Goal: Task Accomplishment & Management: Manage account settings

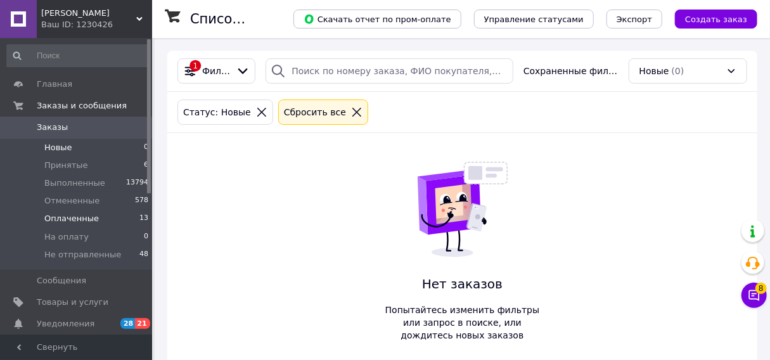
click at [91, 221] on span "Оплаченные" at bounding box center [71, 218] width 55 height 11
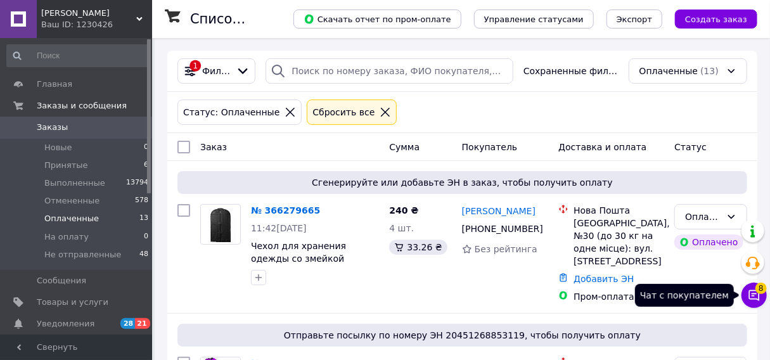
click at [756, 297] on icon at bounding box center [754, 295] width 13 height 13
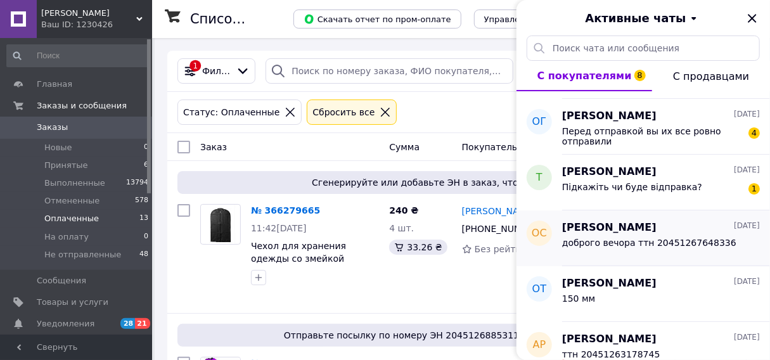
scroll to position [51, 0]
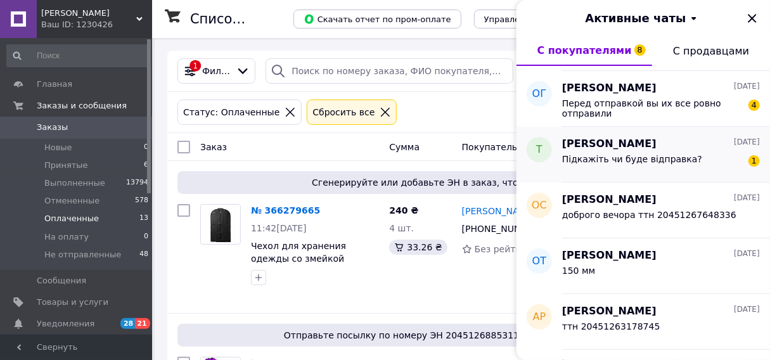
click at [690, 174] on div "[PERSON_NAME] [DATE] Підкажіть чи буде відправка? 1" at bounding box center [666, 155] width 208 height 56
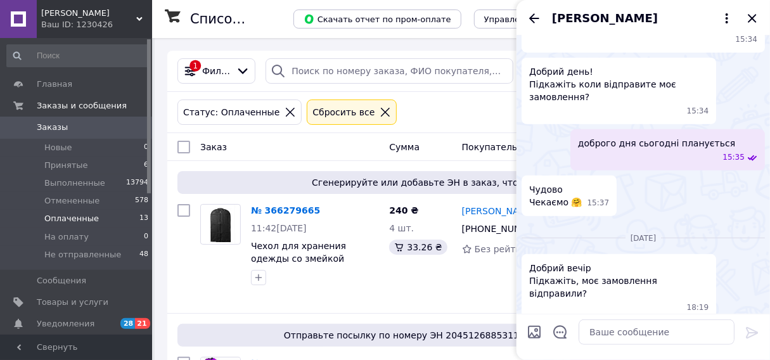
scroll to position [335, 0]
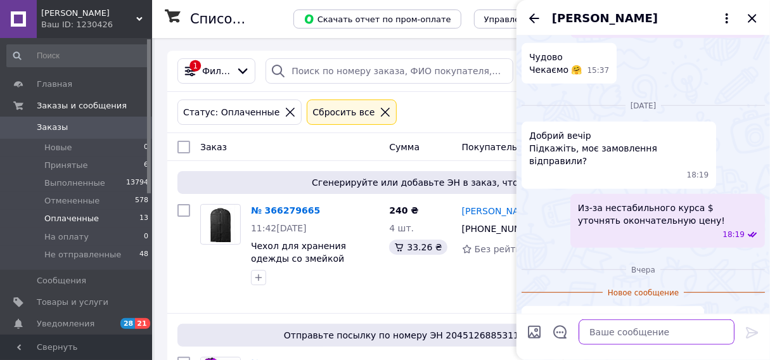
click at [657, 331] on textarea at bounding box center [657, 331] width 156 height 25
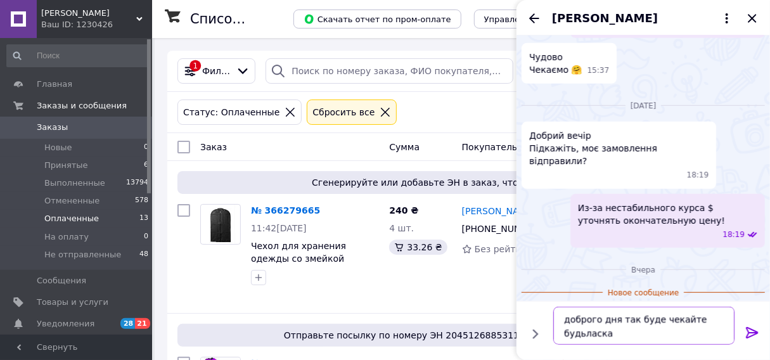
drag, startPoint x: 581, startPoint y: 335, endPoint x: 591, endPoint y: 338, distance: 10.8
click at [581, 335] on textarea "доброго дня так буде чекайте будьласка" at bounding box center [643, 326] width 181 height 38
type textarea "доброго дня так буде чекайте будь ласка"
click at [752, 335] on icon at bounding box center [752, 332] width 12 height 11
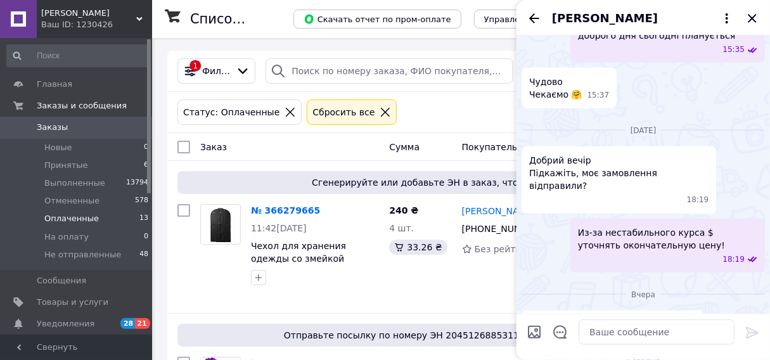
scroll to position [242, 0]
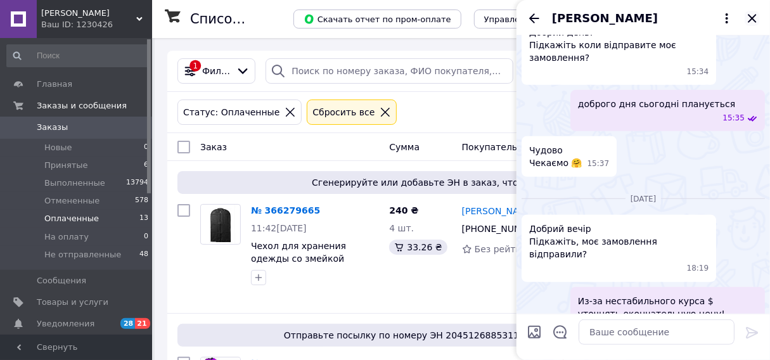
click at [753, 22] on icon "Закрыть" at bounding box center [752, 18] width 15 height 15
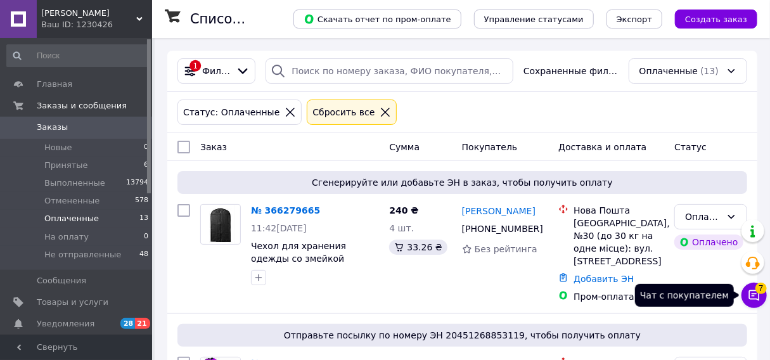
click at [761, 299] on button "Чат с покупателем 7" at bounding box center [754, 295] width 25 height 25
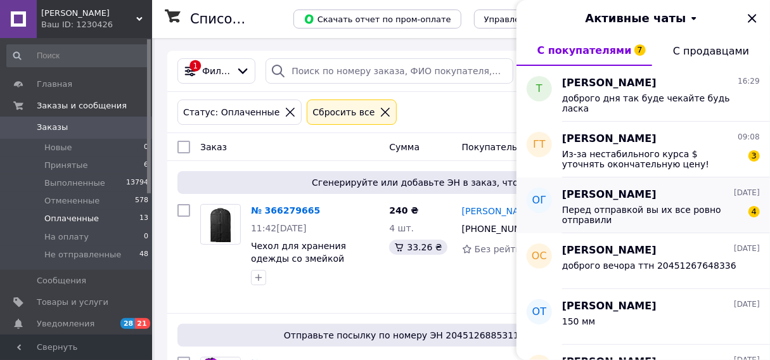
click at [719, 225] on div "[PERSON_NAME] [DATE] Перед отправкой вы их все ровно отправили 4" at bounding box center [666, 205] width 208 height 56
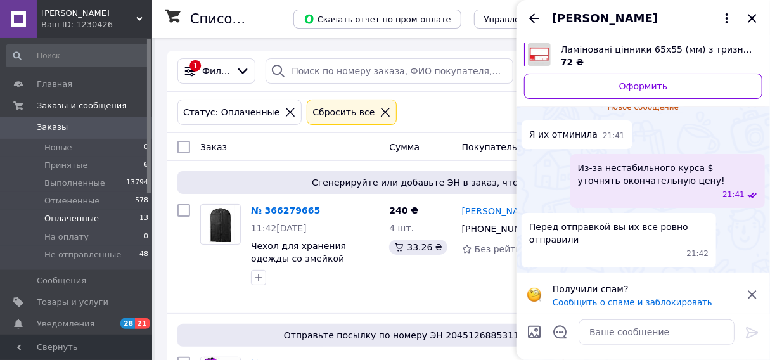
scroll to position [51, 0]
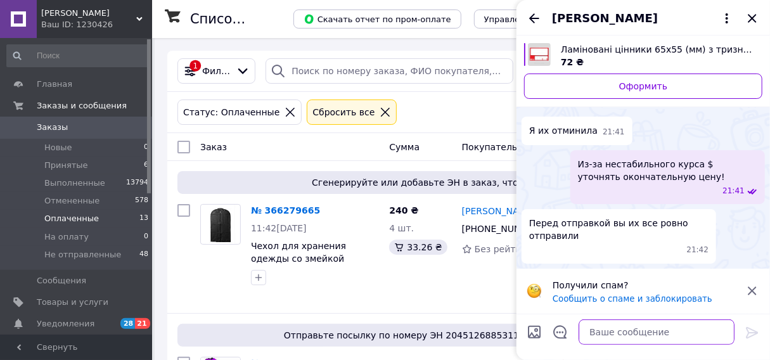
click at [612, 332] on textarea at bounding box center [657, 331] width 156 height 25
click at [622, 336] on textarea at bounding box center [657, 331] width 156 height 25
click at [645, 335] on textarea "відправили на украінской мови" at bounding box center [643, 331] width 181 height 25
type textarea "відправили на українской мови"
click at [752, 332] on icon at bounding box center [752, 332] width 12 height 11
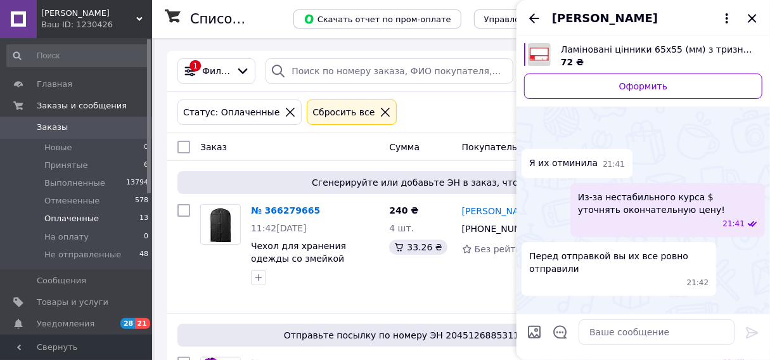
scroll to position [81, 0]
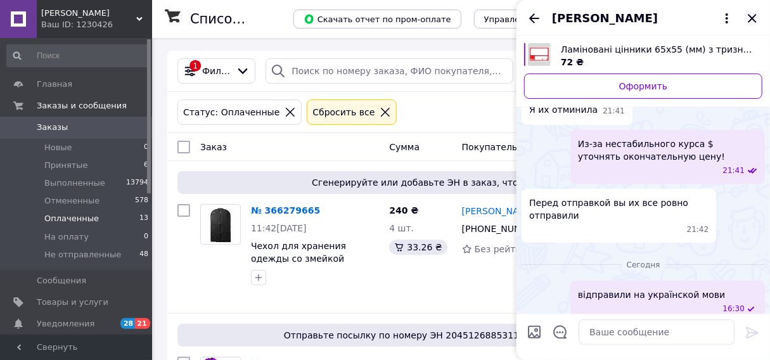
click at [754, 19] on icon "Закрыть" at bounding box center [752, 18] width 8 height 8
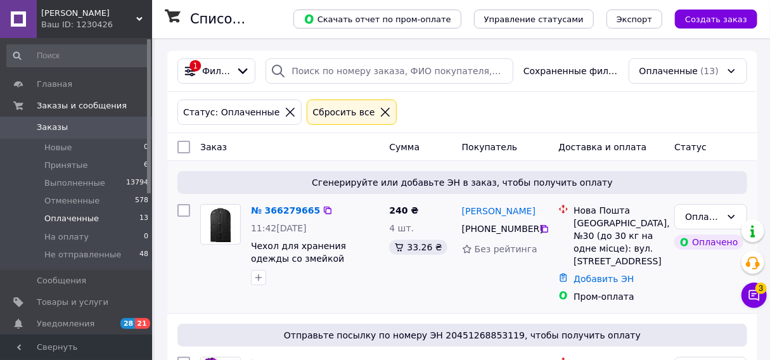
scroll to position [101, 0]
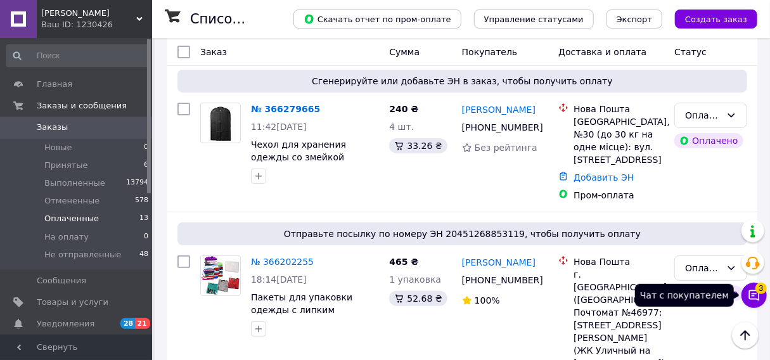
click at [755, 295] on icon at bounding box center [754, 295] width 13 height 13
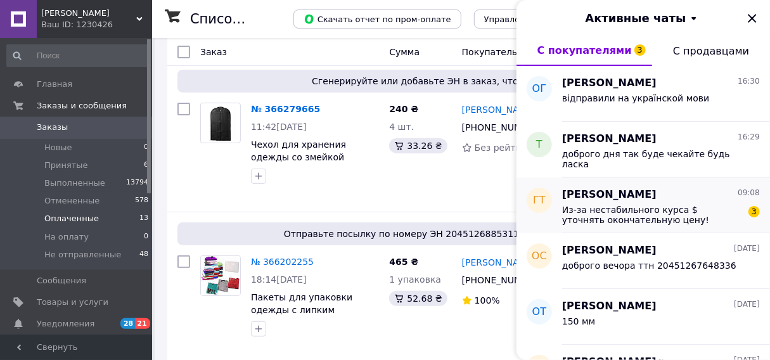
click at [700, 220] on span "Из-за нестабильного курса $ уточнять окончательную цену!" at bounding box center [652, 215] width 180 height 20
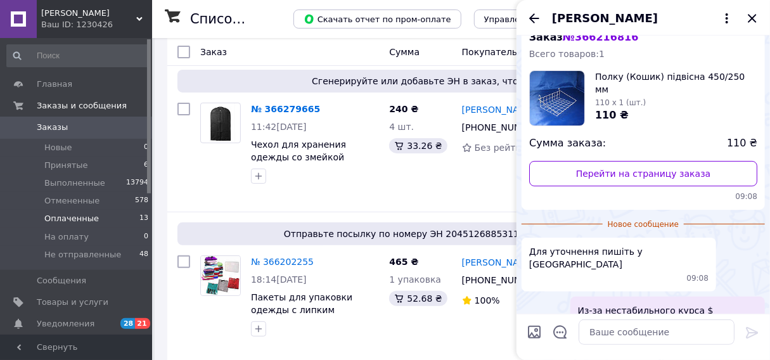
scroll to position [0, 0]
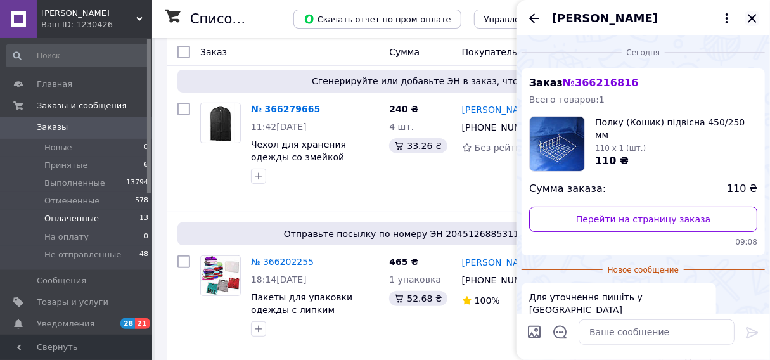
click at [749, 20] on icon "Закрыть" at bounding box center [752, 18] width 15 height 15
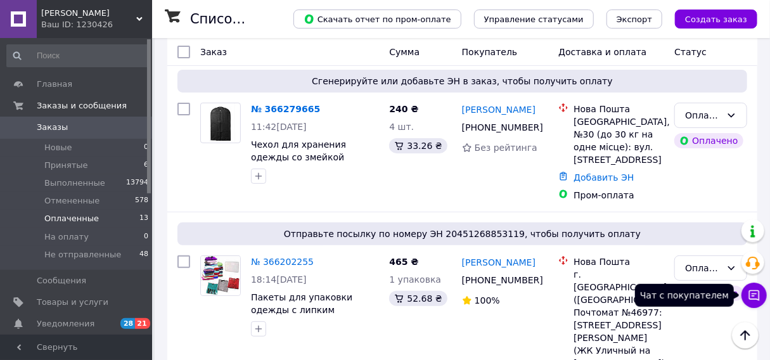
click at [761, 297] on button "Чат с покупателем" at bounding box center [754, 295] width 25 height 25
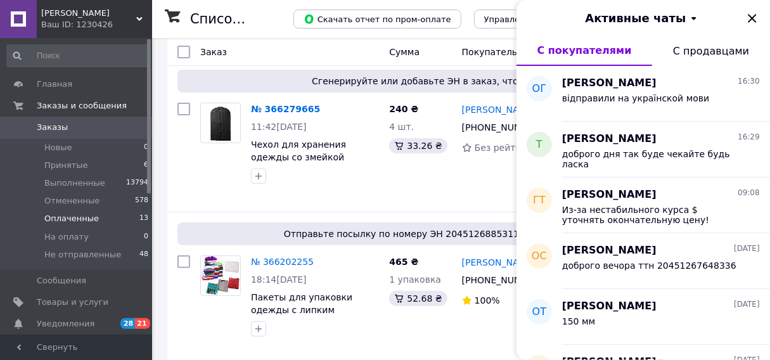
click at [755, 18] on icon "Закрыть" at bounding box center [752, 18] width 15 height 15
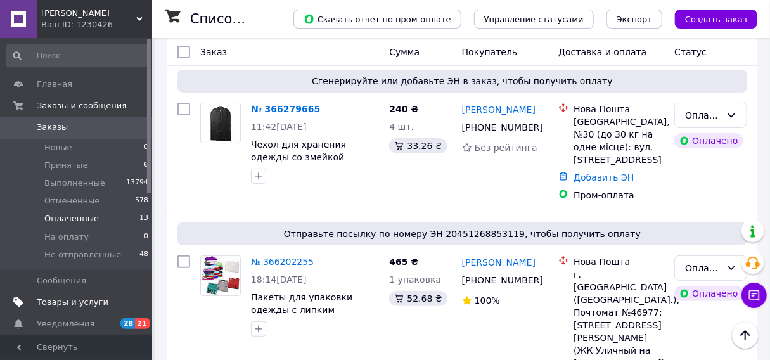
click at [87, 305] on span "Товары и услуги" at bounding box center [73, 302] width 72 height 11
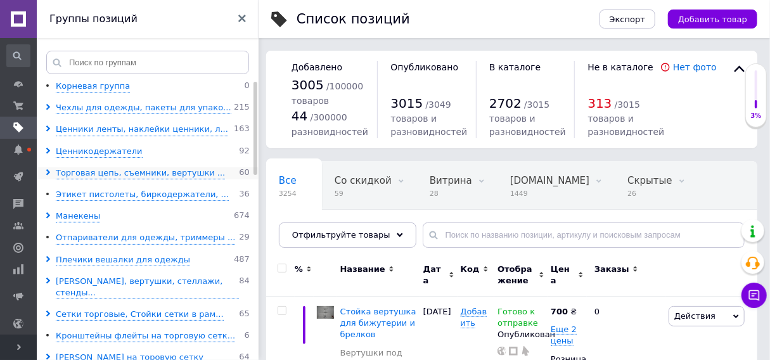
click at [45, 172] on icon at bounding box center [48, 172] width 6 height 6
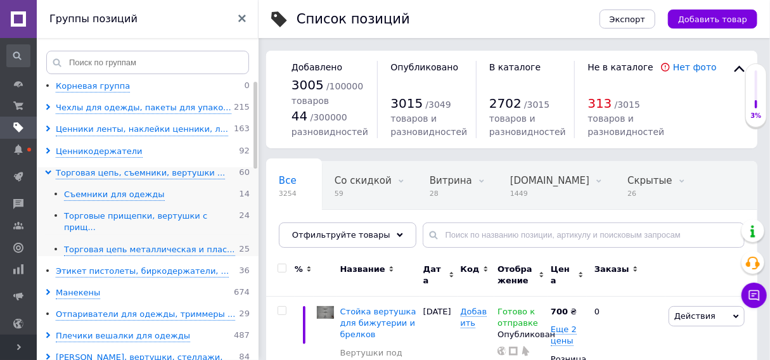
click at [73, 217] on div "Торговые прищепки, вертушки с прищ..." at bounding box center [151, 221] width 175 height 23
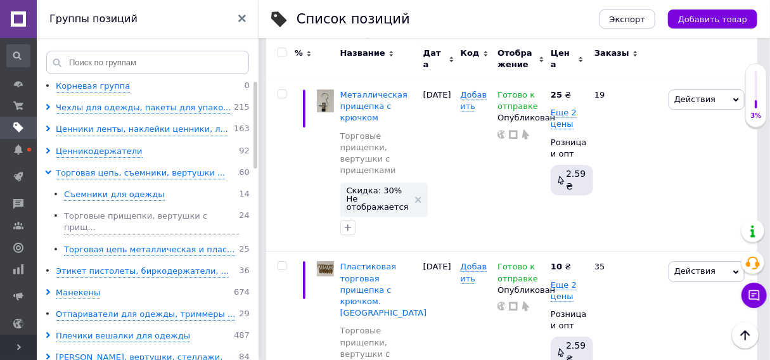
scroll to position [1645, 0]
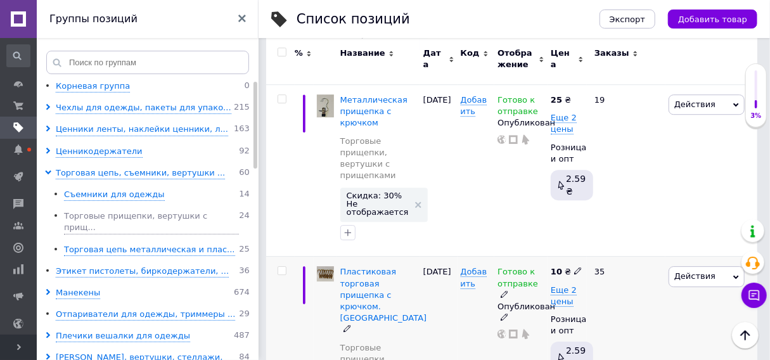
click at [574, 267] on icon at bounding box center [578, 271] width 8 height 8
click at [610, 245] on input "10" at bounding box center [638, 257] width 96 height 25
type input "12"
click at [556, 285] on span "Еще 2 цены" at bounding box center [564, 296] width 26 height 22
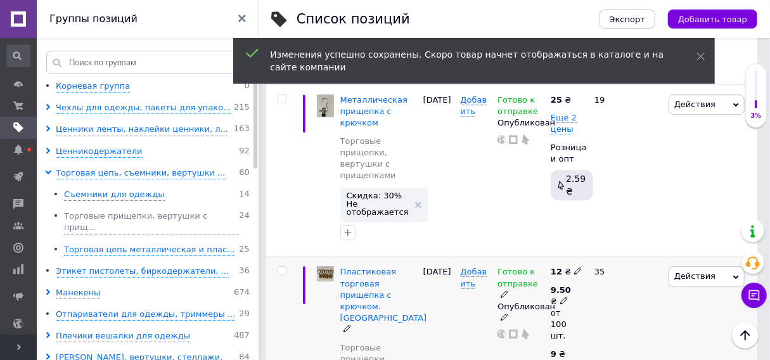
click at [560, 297] on icon at bounding box center [564, 301] width 8 height 8
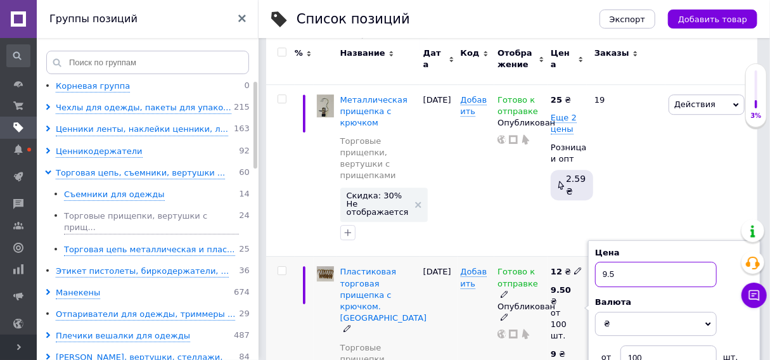
click at [607, 262] on input "9.5" at bounding box center [656, 274] width 122 height 25
type input "11.5"
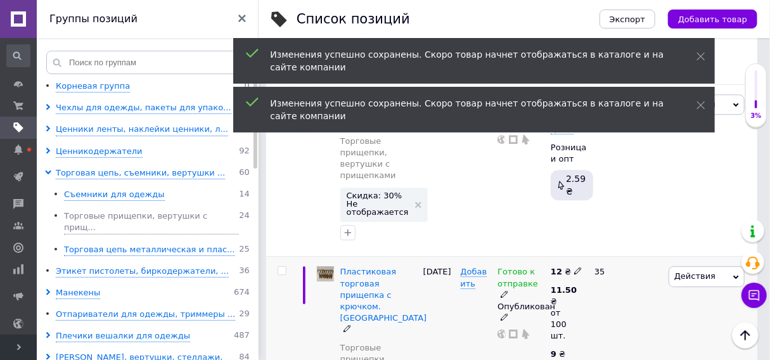
click at [562, 359] on icon at bounding box center [558, 365] width 8 height 8
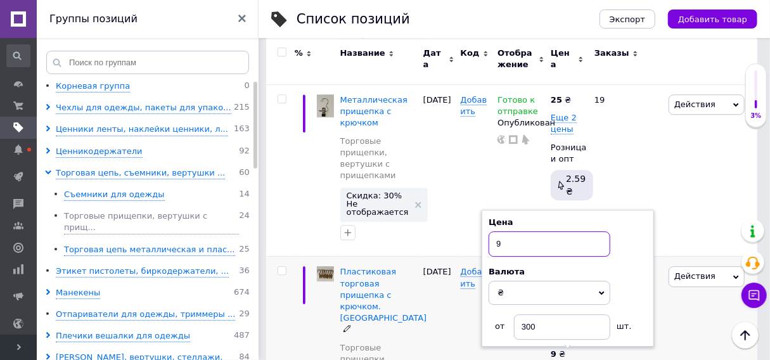
click at [507, 231] on input "9" at bounding box center [550, 243] width 122 height 25
type input "11"
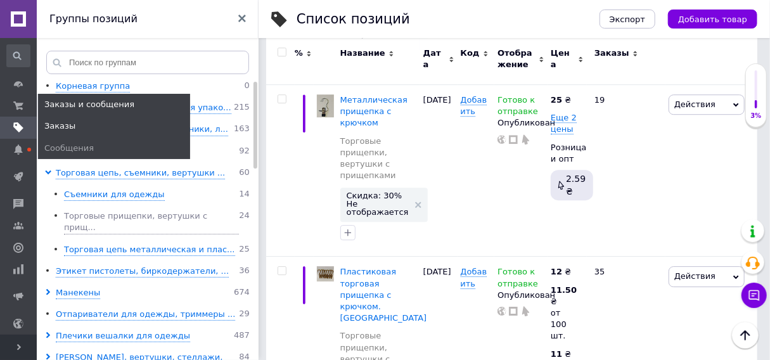
click at [61, 129] on span "Заказы" at bounding box center [59, 125] width 31 height 11
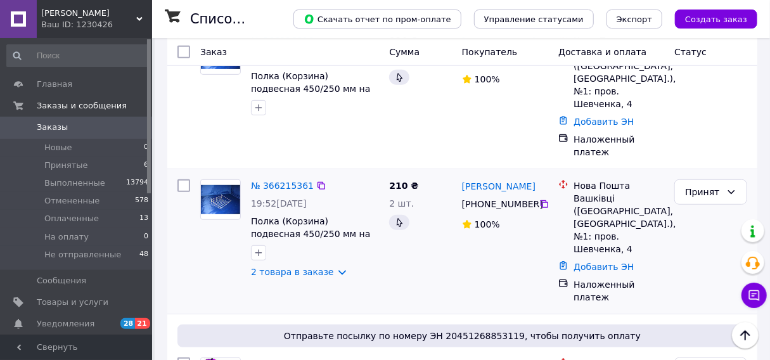
scroll to position [254, 0]
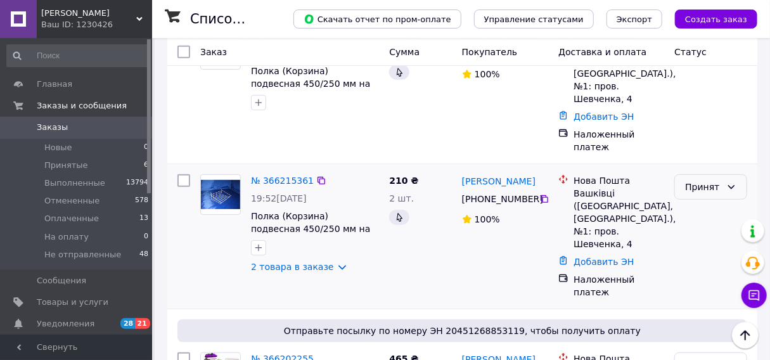
click at [691, 174] on div "Принят" at bounding box center [710, 186] width 73 height 25
click at [699, 187] on li "Выполнен" at bounding box center [712, 188] width 72 height 23
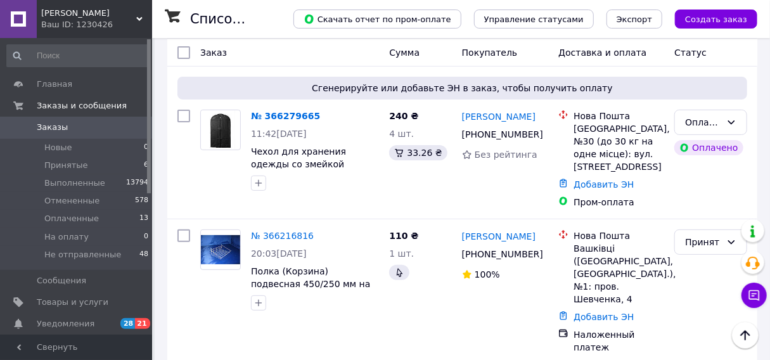
scroll to position [51, 0]
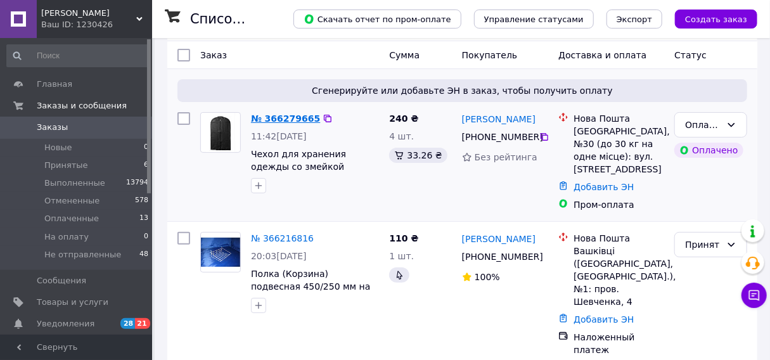
click at [285, 122] on link "№ 366279665" at bounding box center [285, 118] width 69 height 10
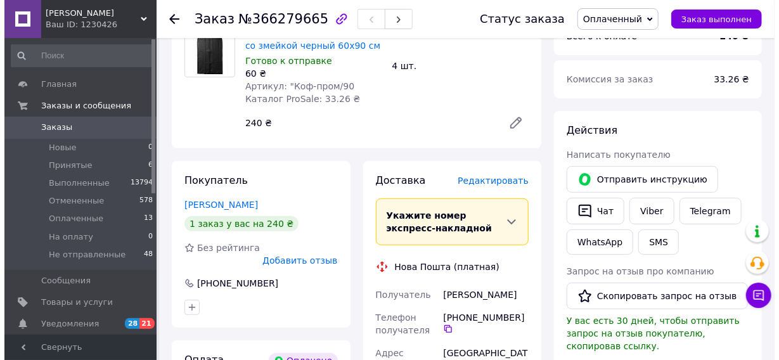
scroll to position [203, 0]
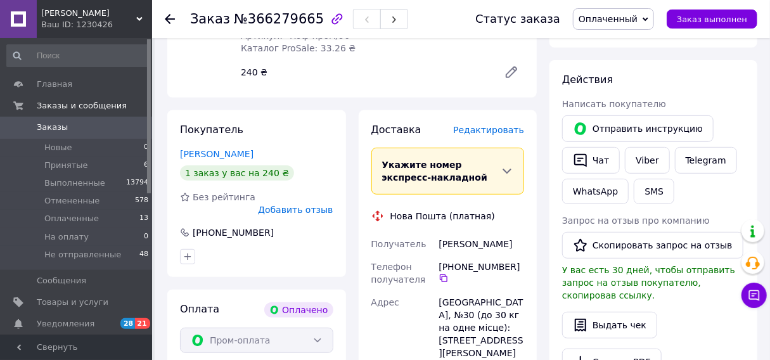
click at [513, 134] on span "Редактировать" at bounding box center [488, 130] width 71 height 10
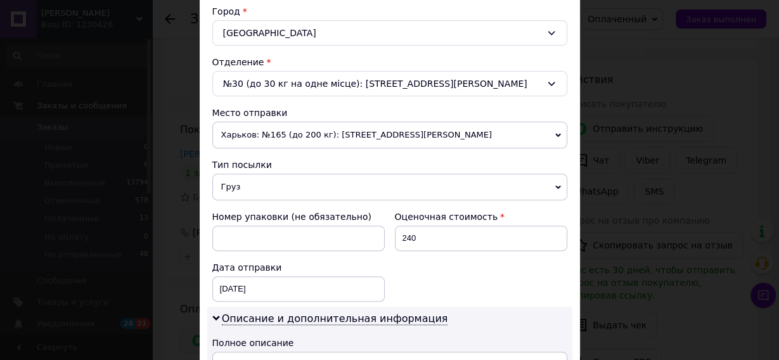
scroll to position [355, 0]
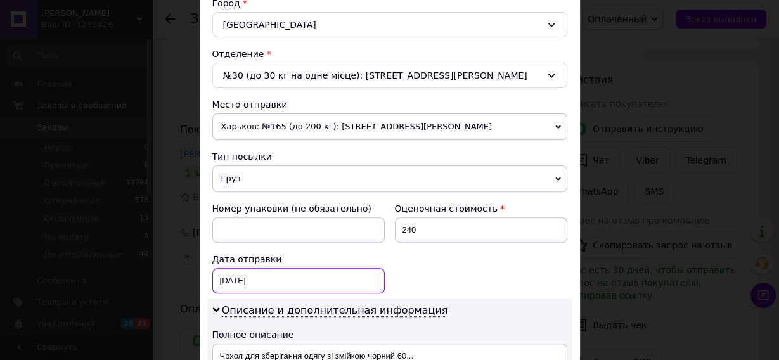
click at [329, 274] on div "[DATE] < 2025 > < Октябрь > Пн Вт Ср Чт Пт Сб Вс 29 30 1 2 3 4 5 6 7 8 9 10 11 …" at bounding box center [298, 280] width 172 height 25
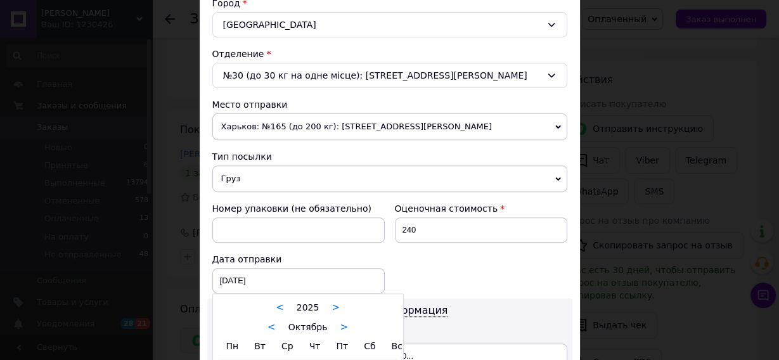
click at [354, 272] on div at bounding box center [389, 180] width 779 height 360
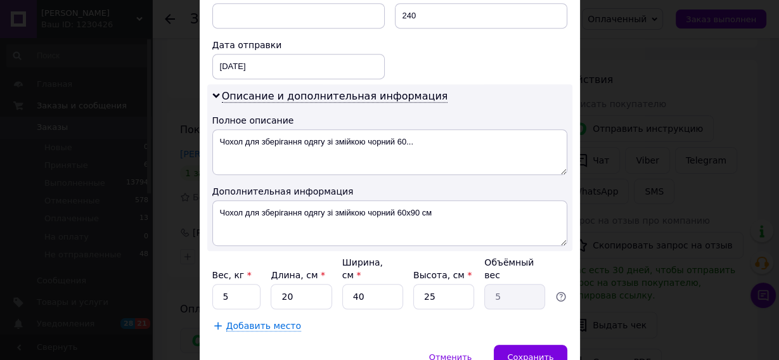
scroll to position [507, 0]
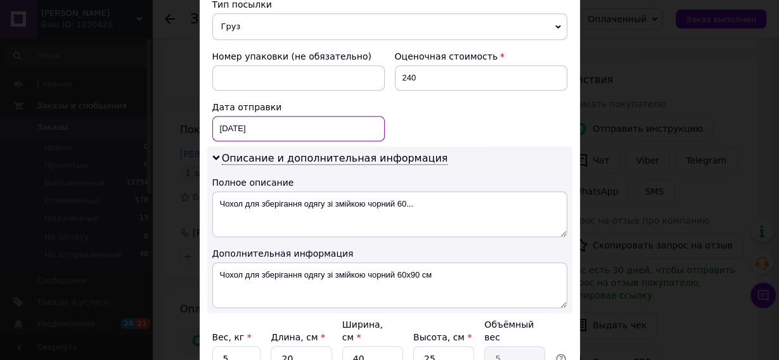
click at [363, 124] on div "[DATE] < 2025 > < Октябрь > Пн Вт Ср Чт Пт Сб Вс 29 30 1 2 3 4 5 6 7 8 9 10 11 …" at bounding box center [298, 128] width 172 height 25
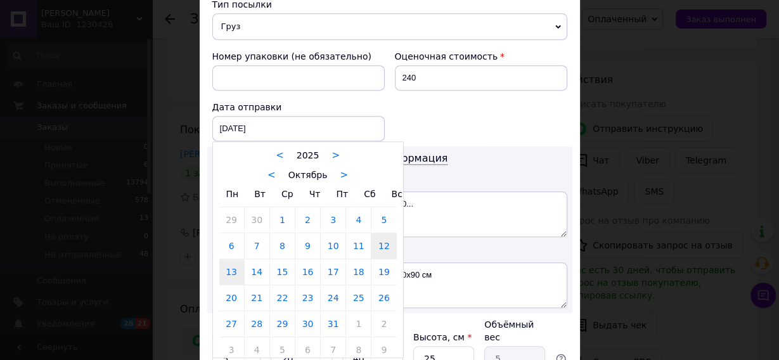
click at [227, 274] on link "13" at bounding box center [231, 271] width 25 height 25
type input "[DATE]"
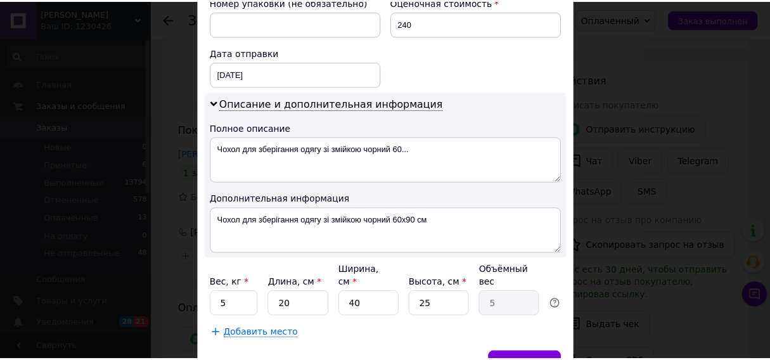
scroll to position [616, 0]
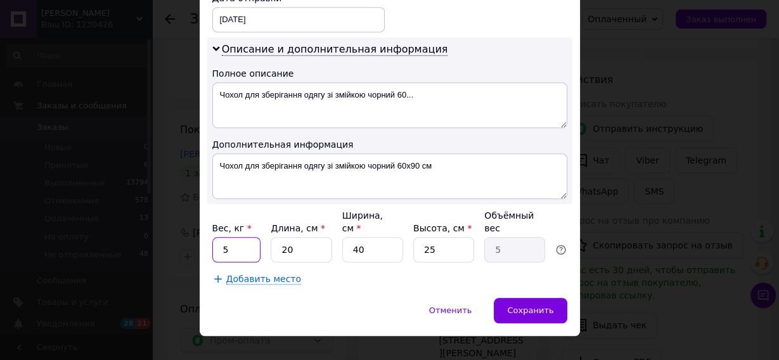
click at [233, 237] on input "5" at bounding box center [236, 249] width 49 height 25
type input "1"
click at [300, 237] on input "20" at bounding box center [301, 249] width 61 height 25
type input "2"
type input "0.5"
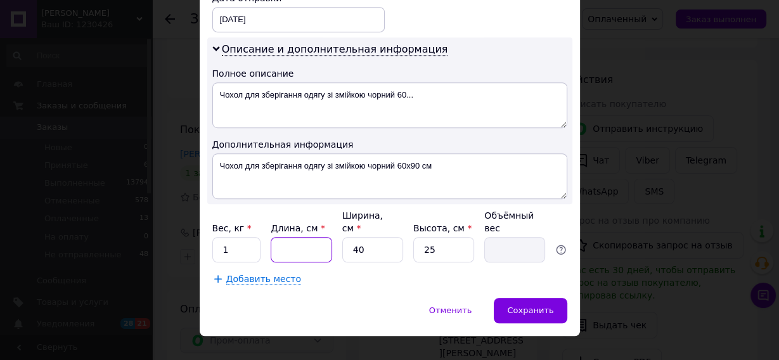
type input "4"
type input "1"
type input "40"
type input "10"
type input "40"
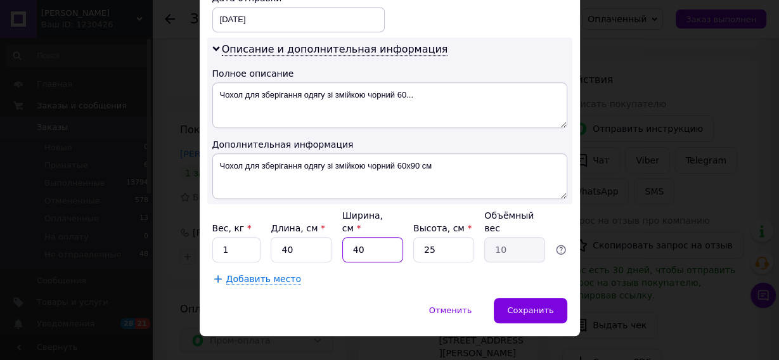
click at [366, 237] on input "40" at bounding box center [372, 249] width 61 height 25
type input "4"
type input "1"
type input "3"
type input "0.75"
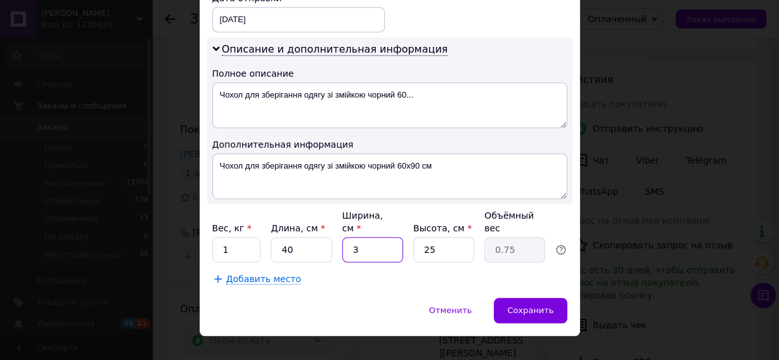
type input "30"
type input "7.5"
type input "30"
click at [435, 237] on input "25" at bounding box center [443, 249] width 61 height 25
type input "2"
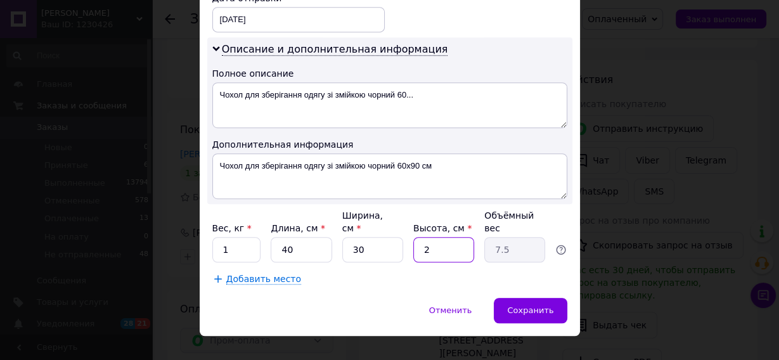
type input "0.6"
type input "5"
type input "1.5"
type input "5"
click at [524, 305] on span "Сохранить" at bounding box center [530, 310] width 46 height 10
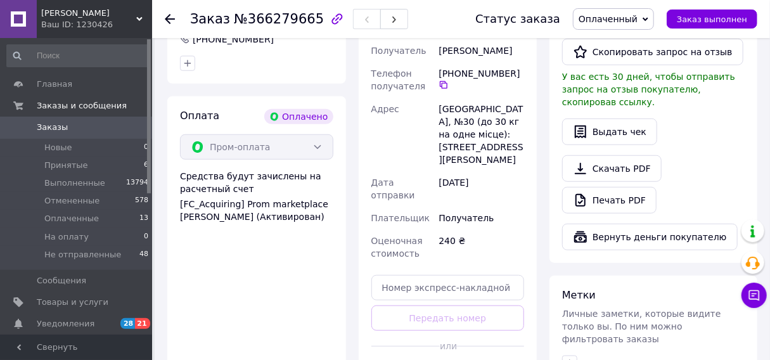
scroll to position [406, 0]
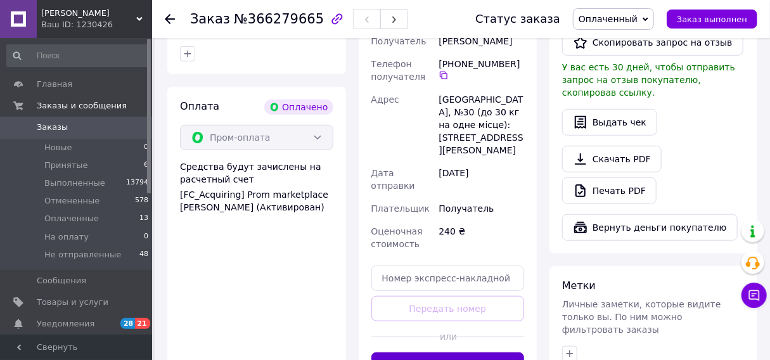
click at [470, 352] on button "Сгенерировать ЭН" at bounding box center [447, 364] width 153 height 25
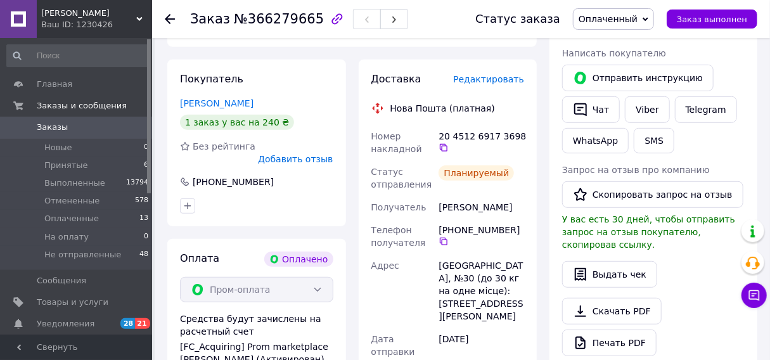
scroll to position [51, 0]
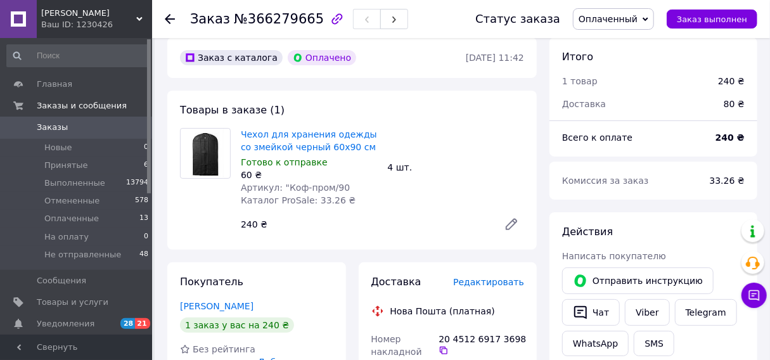
click at [166, 18] on use at bounding box center [170, 19] width 10 height 10
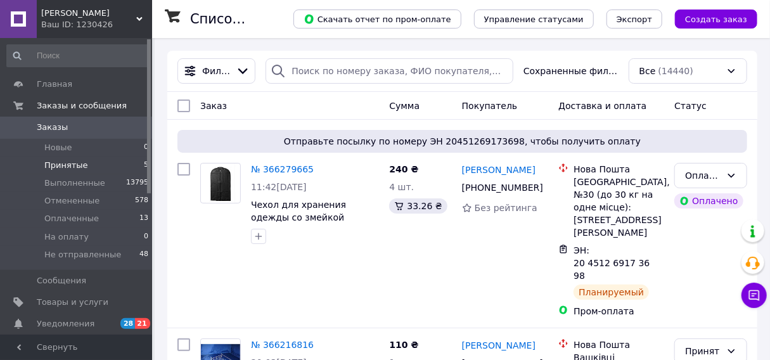
click at [116, 170] on li "Принятые 5" at bounding box center [78, 166] width 156 height 18
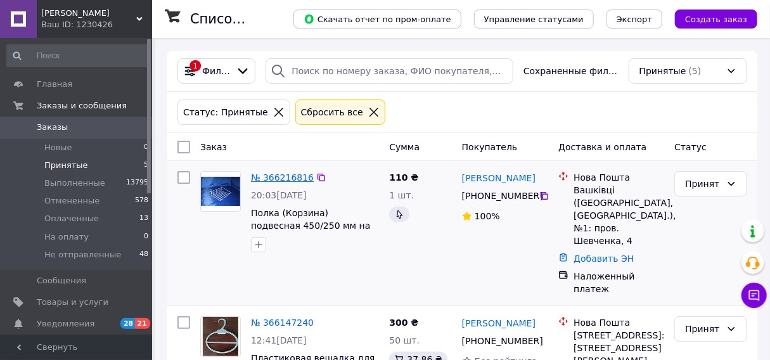
click at [285, 180] on link "№ 366216816" at bounding box center [282, 177] width 63 height 10
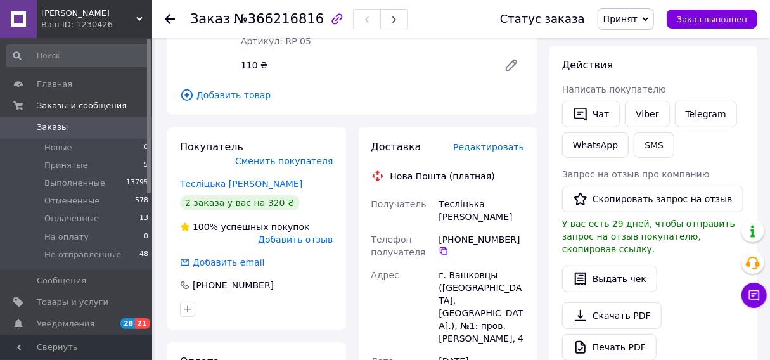
scroll to position [254, 0]
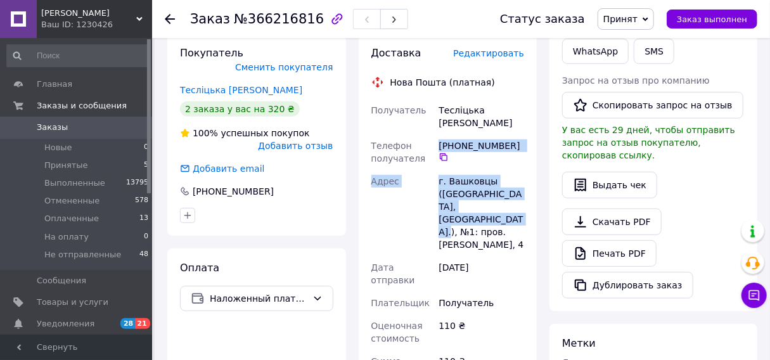
drag, startPoint x: 452, startPoint y: 205, endPoint x: 441, endPoint y: 134, distance: 71.8
click at [441, 134] on div "Получатель Тесліцька [PERSON_NAME] Телефон получателя [PHONE_NUMBER]   Адрес г.…" at bounding box center [448, 303] width 158 height 408
copy div "[PHONE_NUMBER]   Адрес г. Вашковцы ([GEOGRAPHIC_DATA], [GEOGRAPHIC_DATA].), №1"
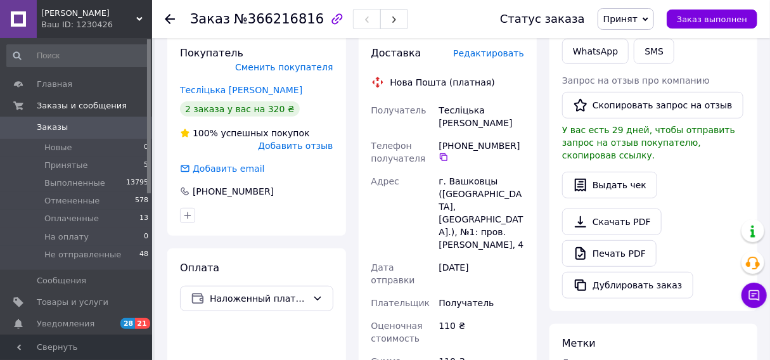
click at [548, 226] on div "Итого 1 товар 110 ₴ Доставка Необходимо уточнить Скидка Добавить Всего к оплате…" at bounding box center [653, 278] width 221 height 963
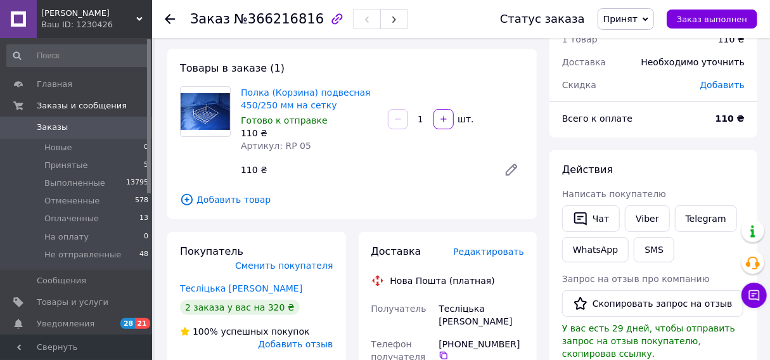
scroll to position [101, 0]
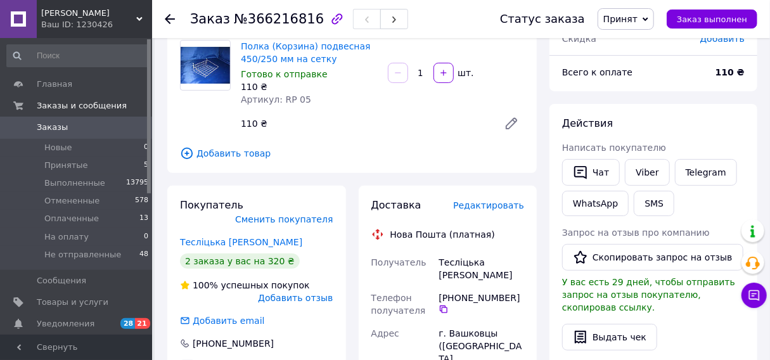
click at [166, 20] on icon at bounding box center [170, 19] width 10 height 10
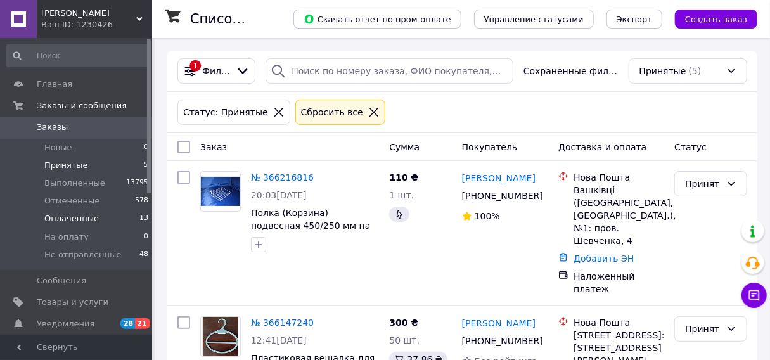
click at [100, 221] on li "Оплаченные 13" at bounding box center [78, 219] width 156 height 18
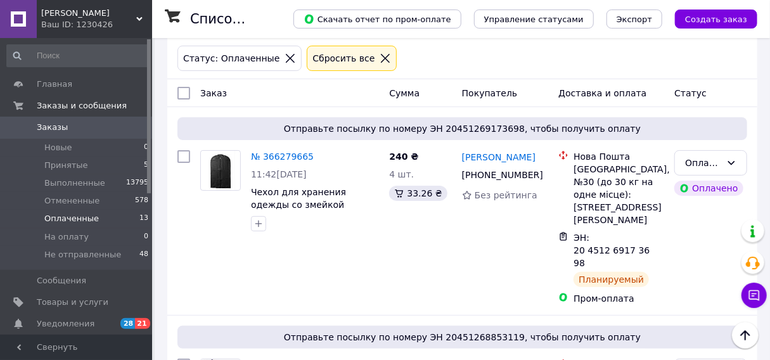
scroll to position [46, 0]
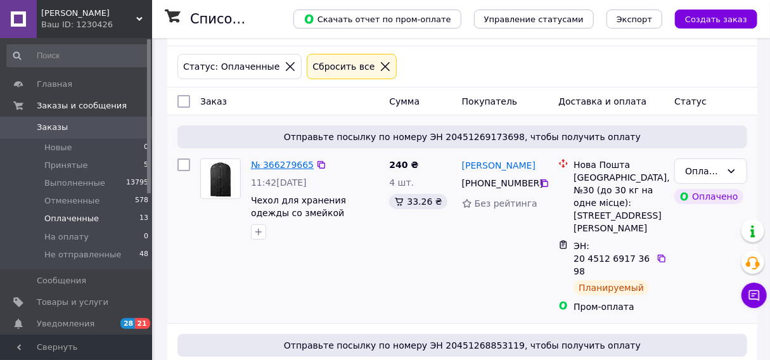
click at [277, 167] on link "№ 366279665" at bounding box center [282, 165] width 63 height 10
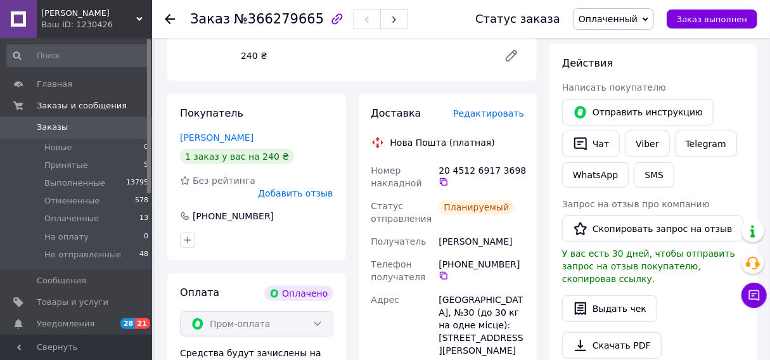
scroll to position [248, 0]
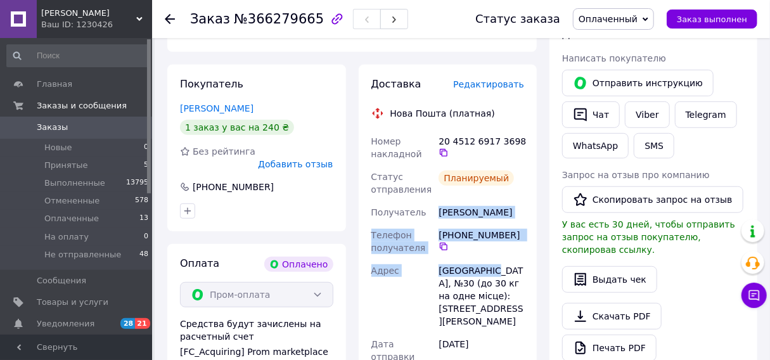
drag, startPoint x: 491, startPoint y: 268, endPoint x: 437, endPoint y: 219, distance: 73.1
click at [437, 219] on div "Номер накладной 20 4512 6917 3698   Статус отправления Планируемый Получатель […" at bounding box center [448, 296] width 158 height 332
copy div "[PERSON_NAME] Телефон получателя [PHONE_NUMBER]   [PERSON_NAME][GEOGRAPHIC_DATA…"
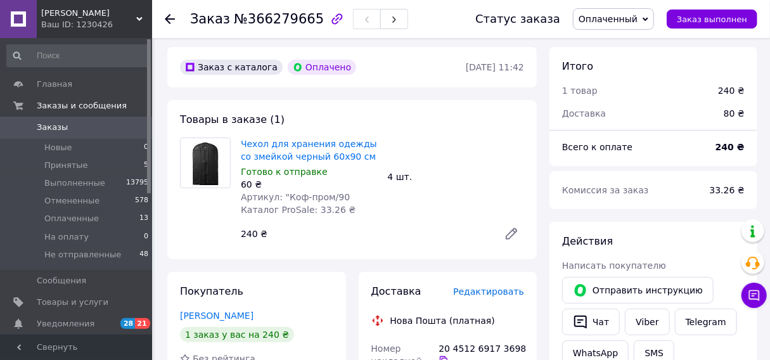
scroll to position [0, 0]
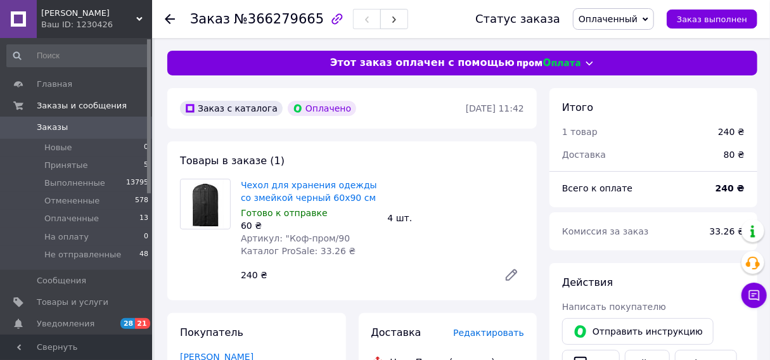
click at [172, 18] on use at bounding box center [170, 19] width 10 height 10
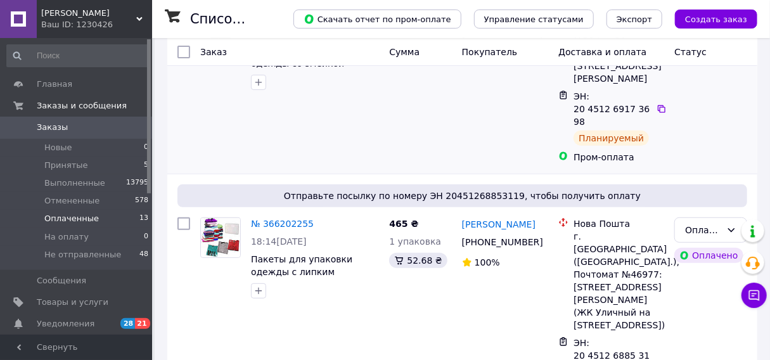
scroll to position [203, 0]
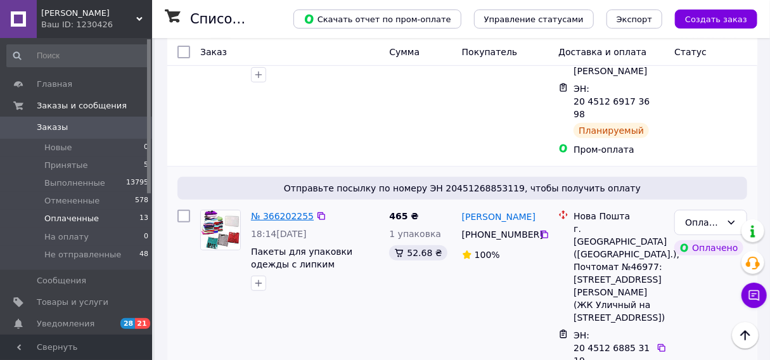
click at [284, 211] on link "№ 366202255" at bounding box center [282, 216] width 63 height 10
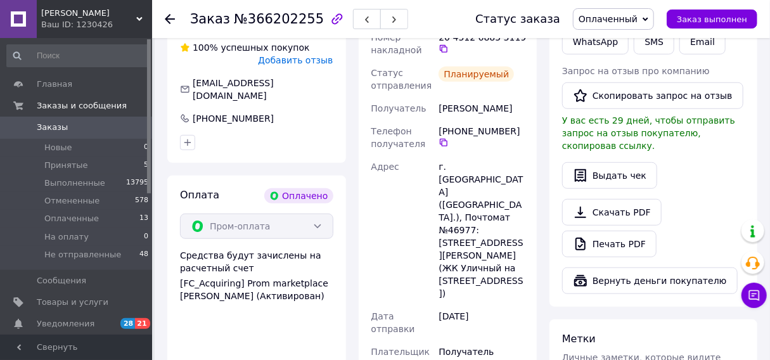
scroll to position [355, 0]
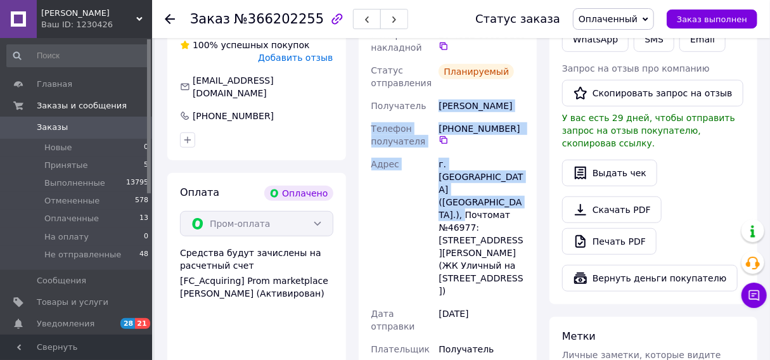
drag, startPoint x: 474, startPoint y: 188, endPoint x: 437, endPoint y: 108, distance: 87.3
click at [437, 108] on div "Номер накладной 20 4512 6885 3119   Статус отправления Планируемый Получатель […" at bounding box center [448, 227] width 158 height 408
copy div "[PERSON_NAME] Телефон получателя [PHONE_NUMBER]   Адрес г. [GEOGRAPHIC_DATA] ([…"
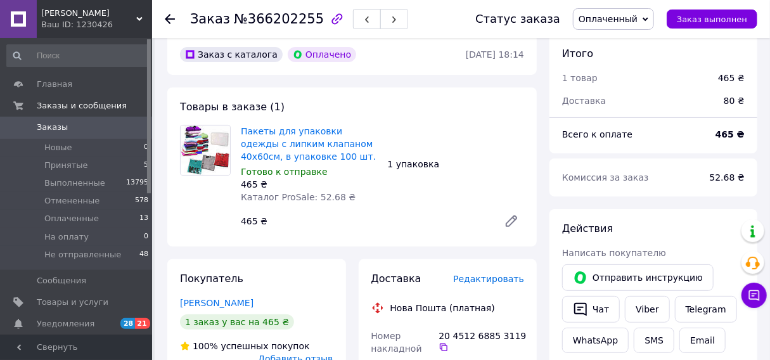
scroll to position [51, 0]
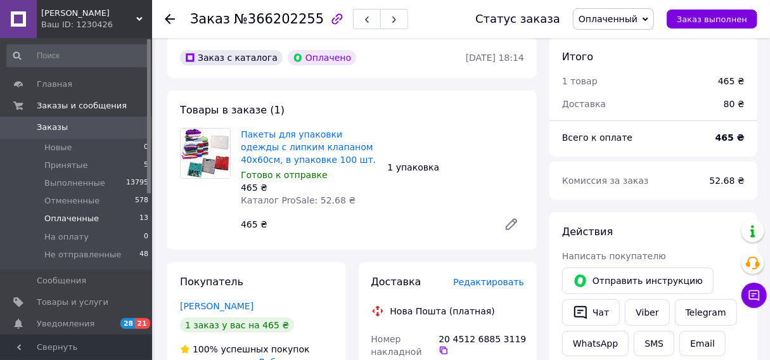
click at [108, 222] on li "Оплаченные 13" at bounding box center [78, 219] width 156 height 18
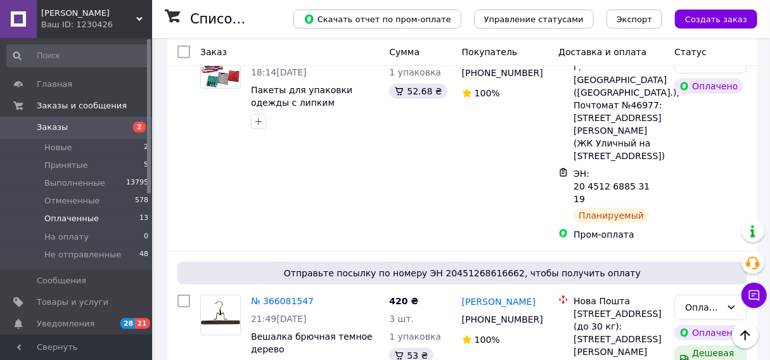
scroll to position [254, 0]
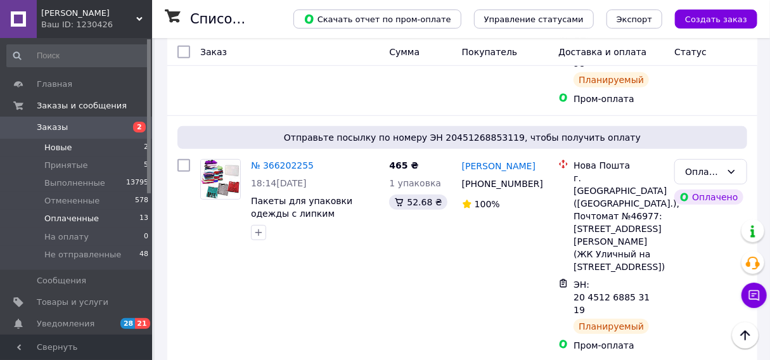
click at [100, 146] on li "Новые 2" at bounding box center [78, 148] width 156 height 18
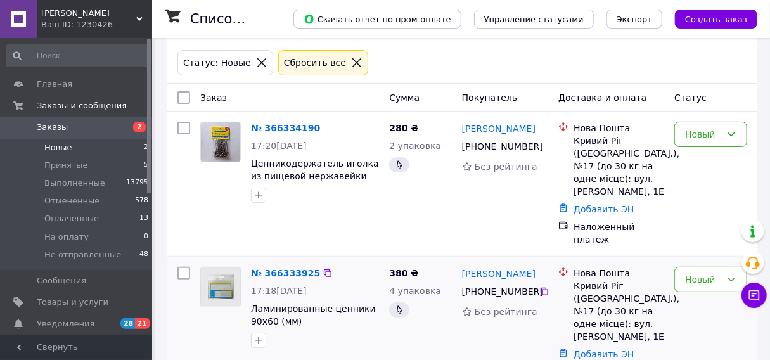
scroll to position [102, 0]
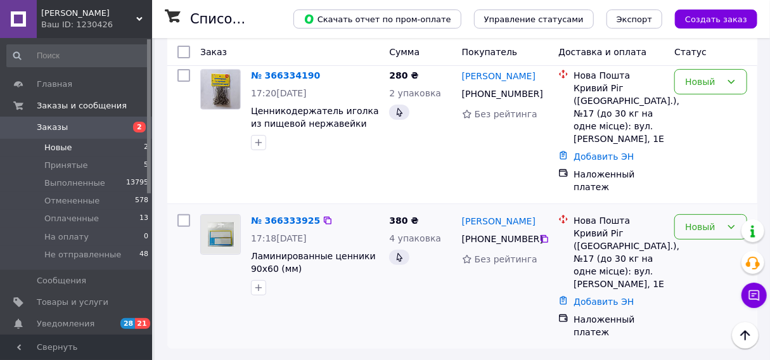
click at [702, 233] on div "Новый" at bounding box center [710, 226] width 73 height 25
click at [705, 250] on li "Принят" at bounding box center [712, 252] width 72 height 23
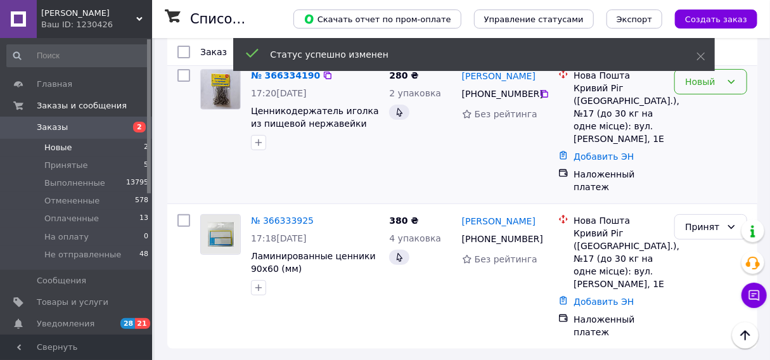
click at [707, 89] on div "Новый" at bounding box center [710, 81] width 73 height 25
click at [705, 109] on li "Принят" at bounding box center [712, 107] width 72 height 23
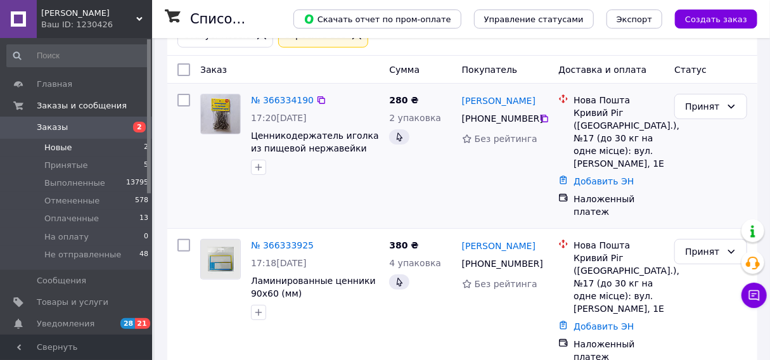
scroll to position [101, 0]
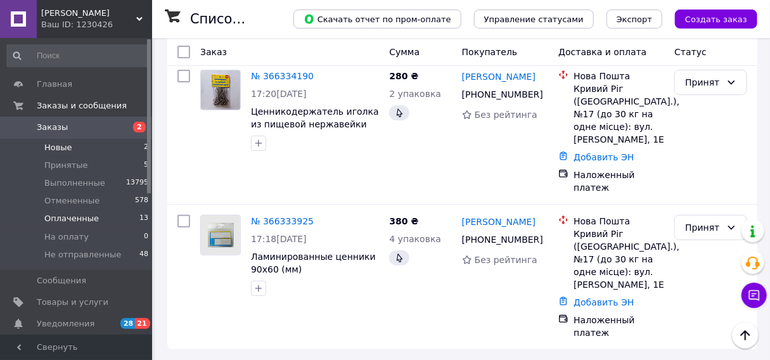
click at [86, 223] on span "Оплаченные" at bounding box center [71, 218] width 55 height 11
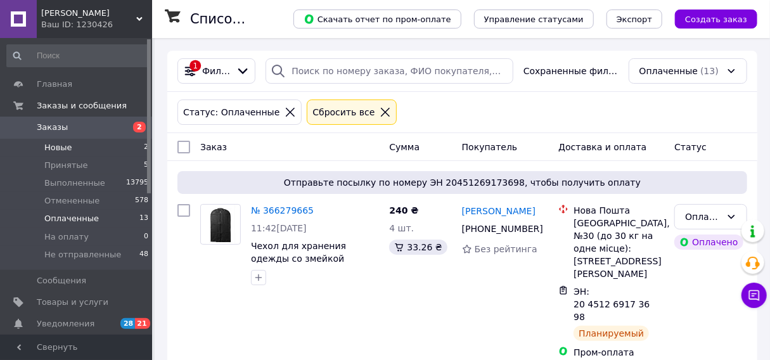
click at [84, 148] on li "Новые 2" at bounding box center [78, 148] width 156 height 18
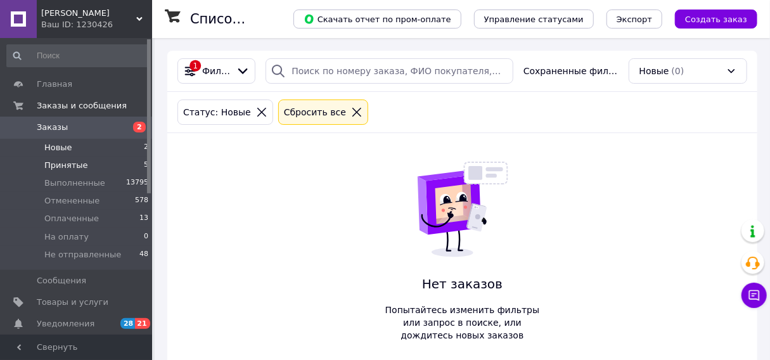
click at [83, 165] on li "Принятые 5" at bounding box center [78, 166] width 156 height 18
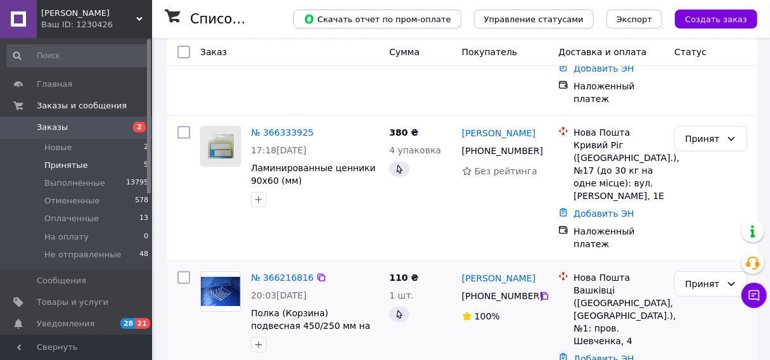
scroll to position [203, 0]
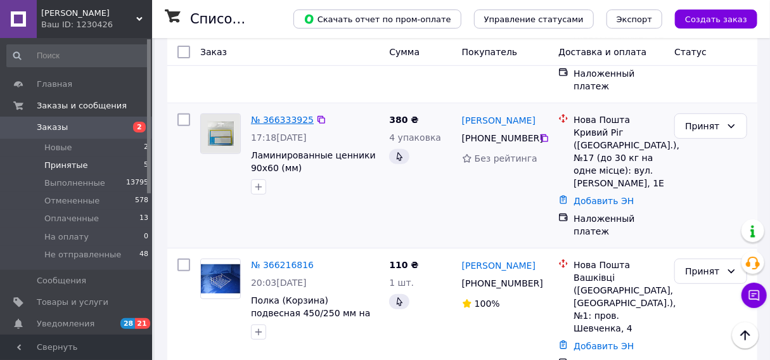
click at [281, 117] on link "№ 366333925" at bounding box center [282, 120] width 63 height 10
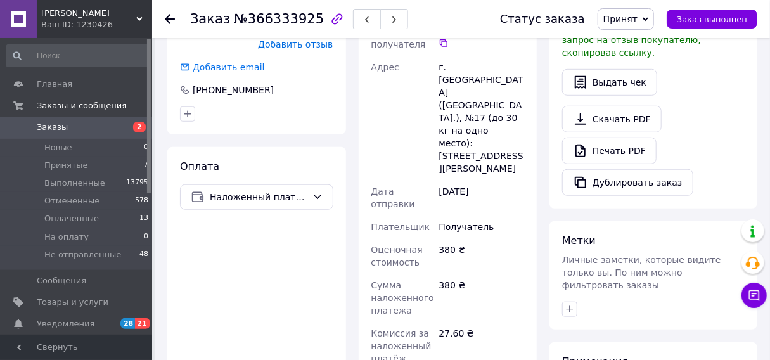
scroll to position [254, 0]
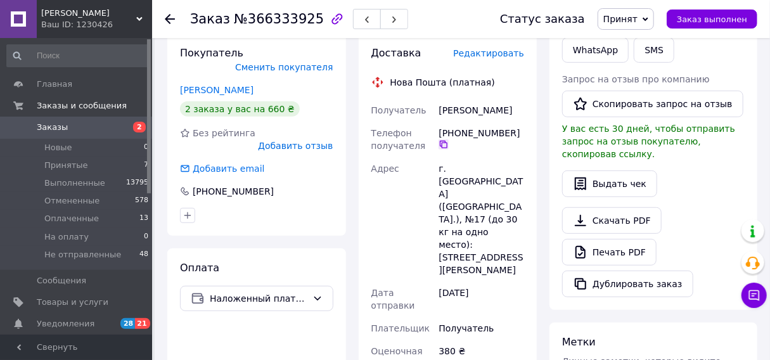
click at [443, 149] on icon at bounding box center [444, 144] width 10 height 10
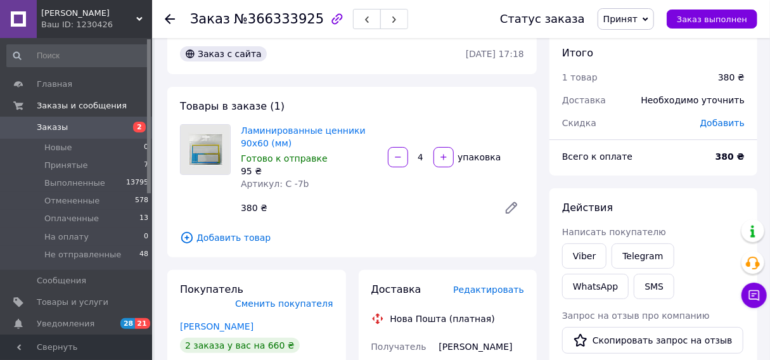
scroll to position [0, 0]
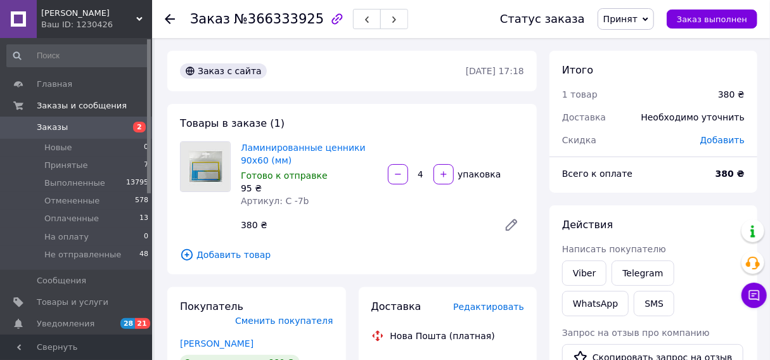
click at [169, 19] on icon at bounding box center [170, 19] width 10 height 10
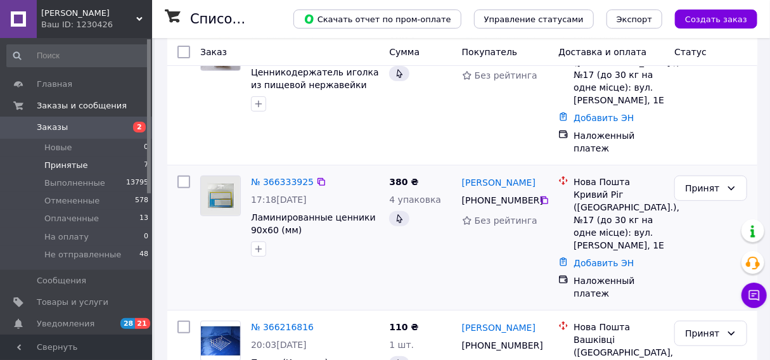
scroll to position [152, 0]
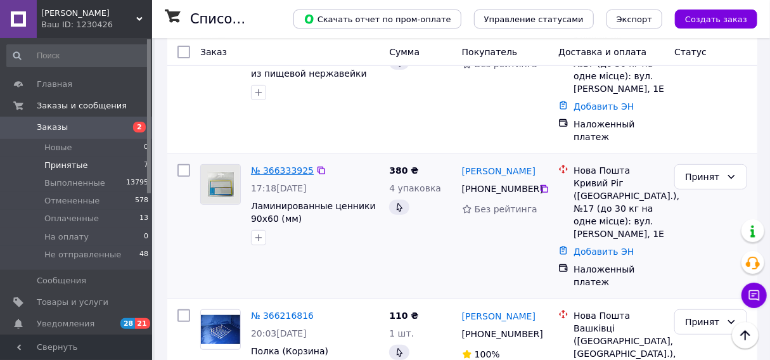
click at [273, 172] on link "№ 366333925" at bounding box center [282, 170] width 63 height 10
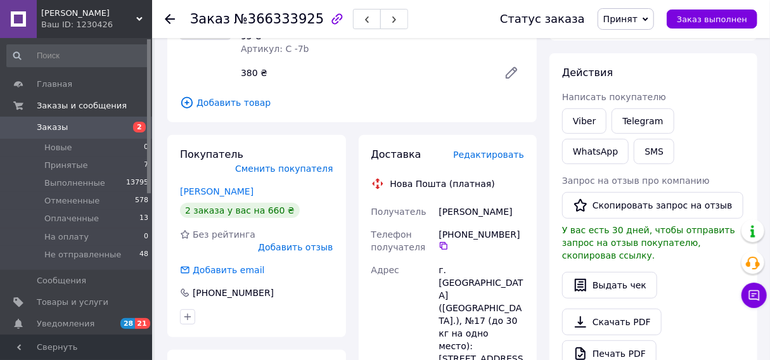
drag, startPoint x: 522, startPoint y: 212, endPoint x: 440, endPoint y: 212, distance: 81.8
click at [440, 212] on div "Шевченко Анастасія" at bounding box center [481, 211] width 91 height 23
copy div "Шевченко Анастасія"
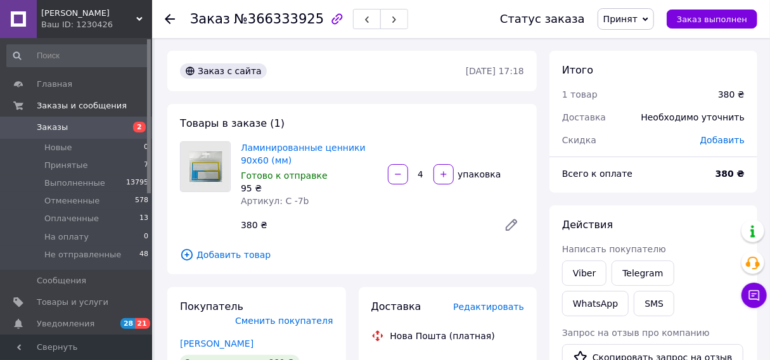
click at [172, 19] on icon at bounding box center [170, 19] width 10 height 10
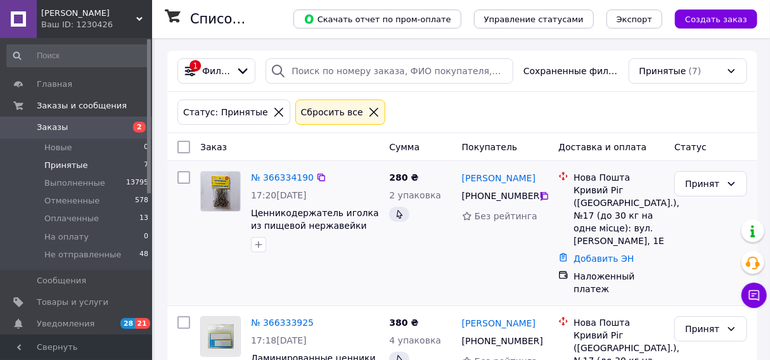
scroll to position [51, 0]
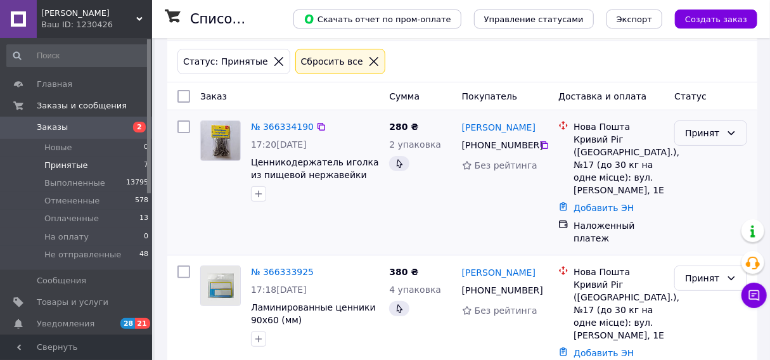
click at [704, 142] on div "Принят" at bounding box center [710, 132] width 73 height 25
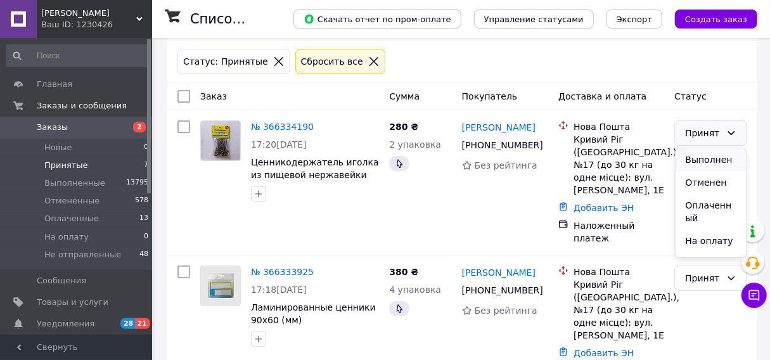
click at [709, 158] on li "Выполнен" at bounding box center [712, 159] width 72 height 23
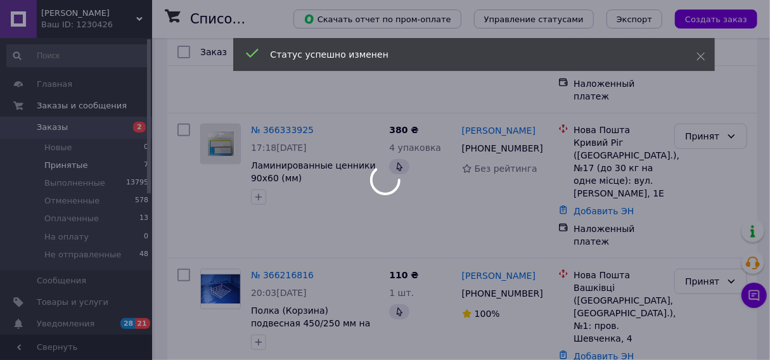
scroll to position [203, 0]
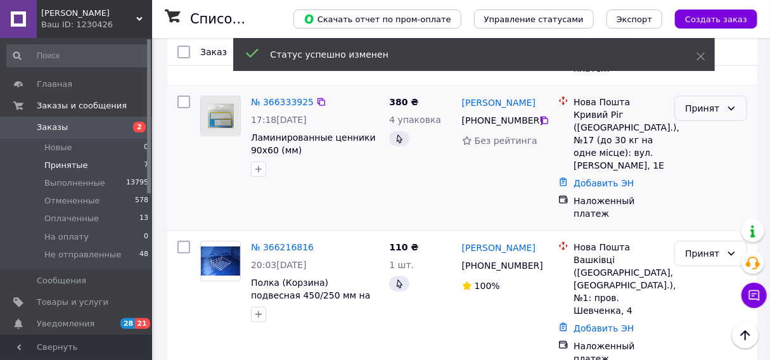
click at [700, 116] on div "Принят" at bounding box center [710, 108] width 73 height 25
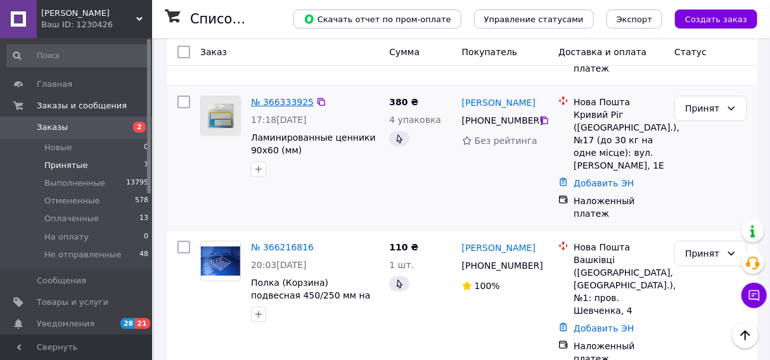
click at [286, 100] on link "№ 366333925" at bounding box center [282, 102] width 63 height 10
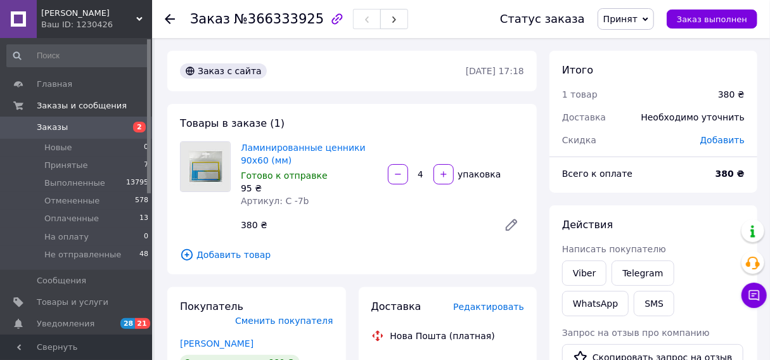
click at [236, 258] on span "Добавить товар" at bounding box center [352, 255] width 344 height 14
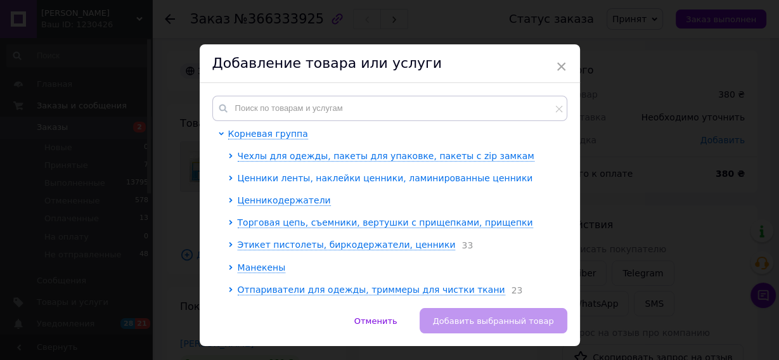
click at [230, 176] on icon at bounding box center [230, 178] width 5 height 5
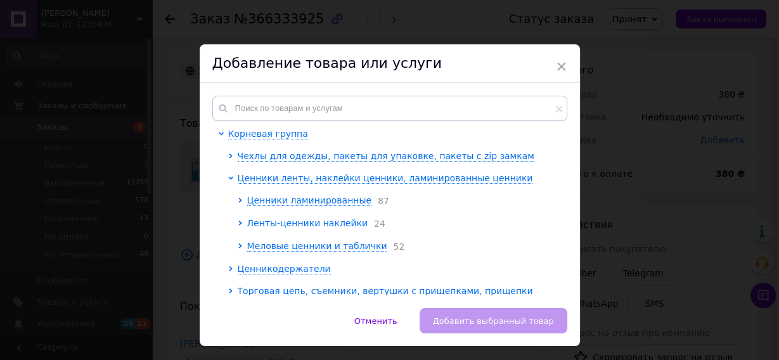
scroll to position [51, 0]
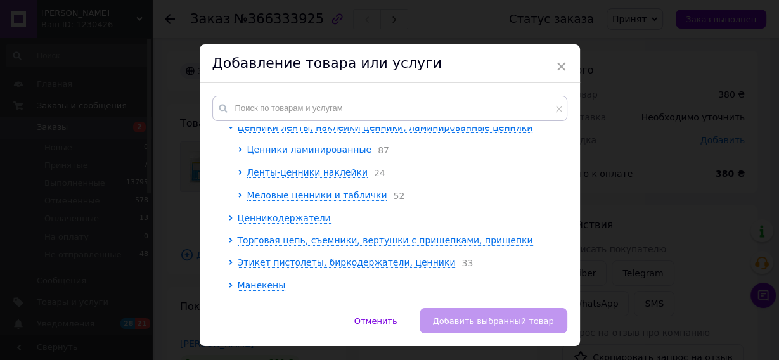
click at [229, 222] on div at bounding box center [233, 218] width 10 height 13
click at [241, 223] on span "Ценникодержатели" at bounding box center [284, 218] width 93 height 10
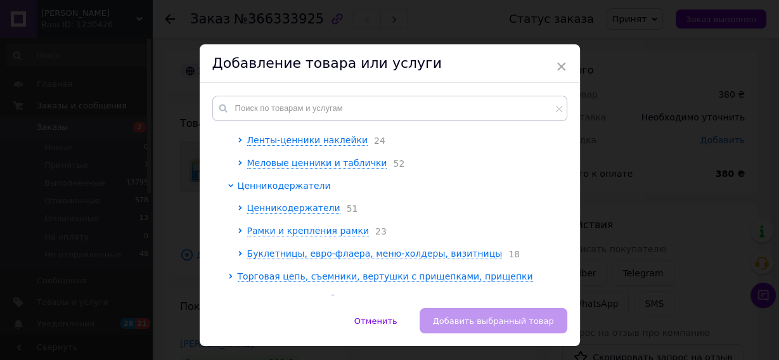
scroll to position [101, 0]
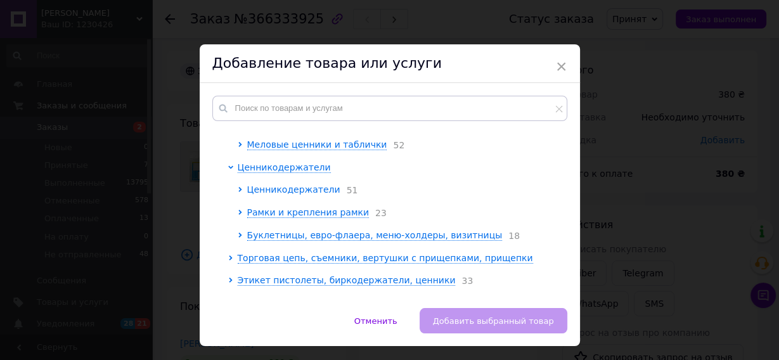
click at [254, 194] on span "Ценникодержатели" at bounding box center [293, 189] width 93 height 10
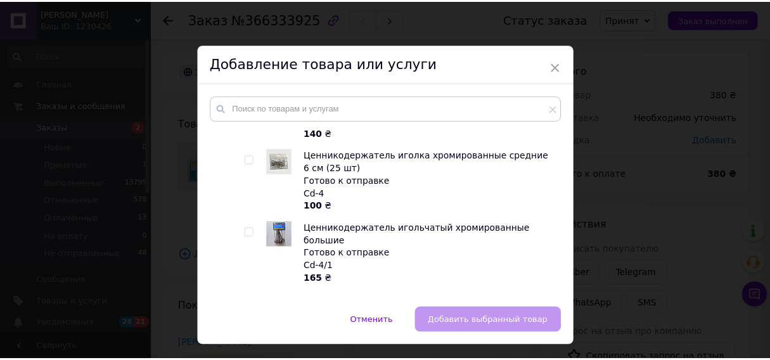
scroll to position [254, 0]
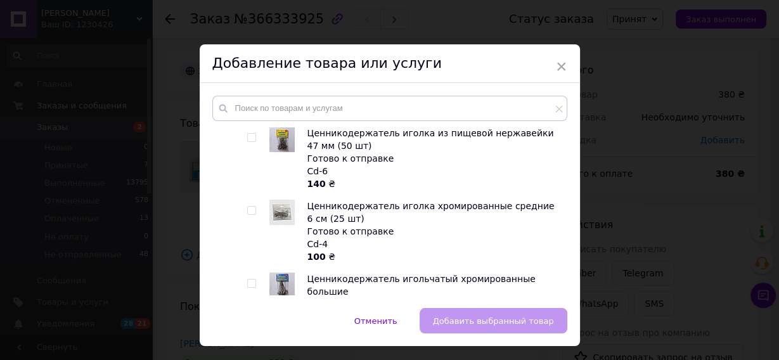
click at [247, 139] on input "checkbox" at bounding box center [251, 138] width 8 height 8
checkbox input "true"
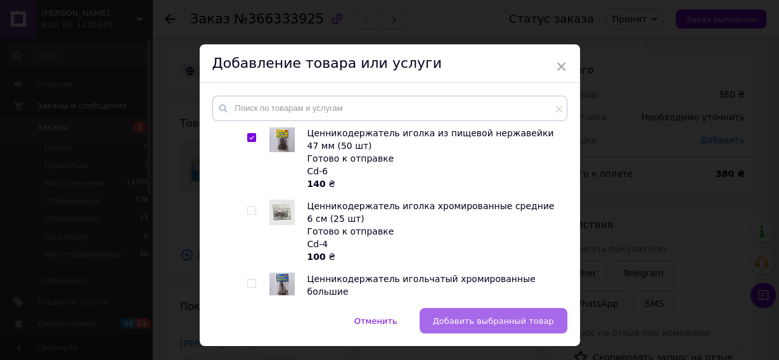
click at [496, 320] on span "Добавить выбранный товар" at bounding box center [493, 321] width 121 height 10
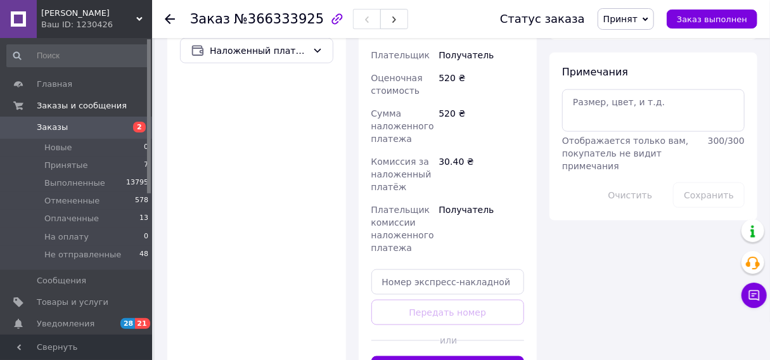
scroll to position [659, 0]
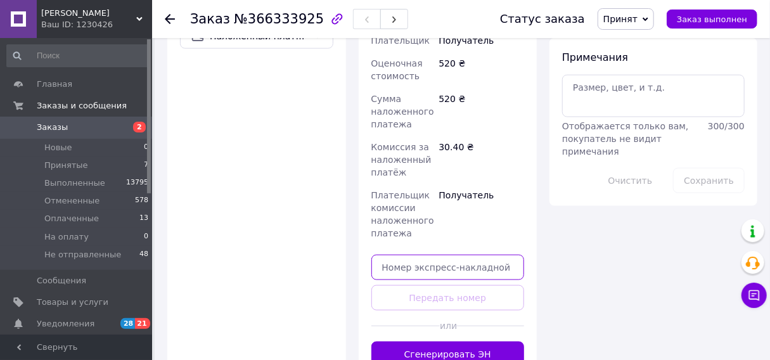
click at [416, 255] on input "text" at bounding box center [447, 267] width 153 height 25
paste input "20451269208795"
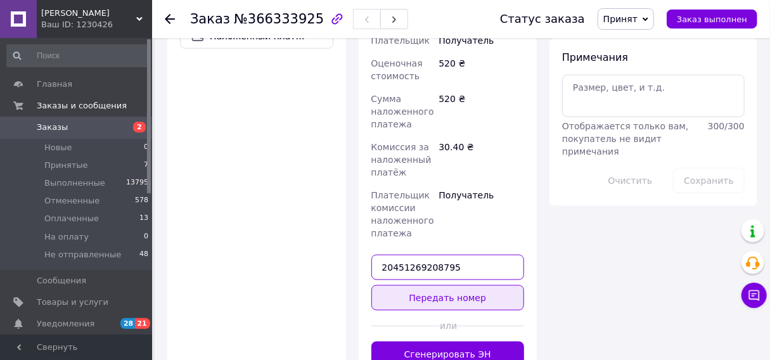
type input "20451269208795"
click at [451, 285] on button "Передать номер" at bounding box center [447, 297] width 153 height 25
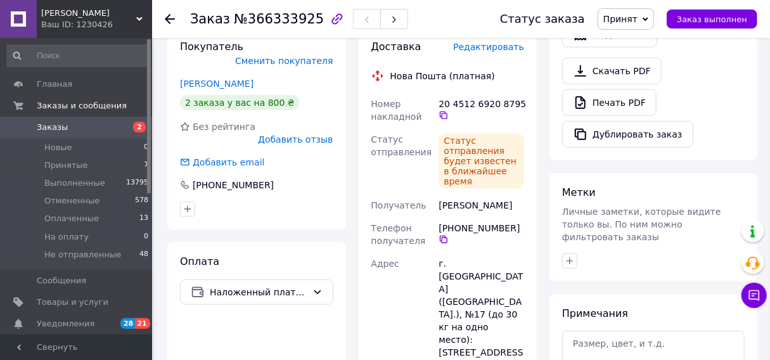
scroll to position [456, 0]
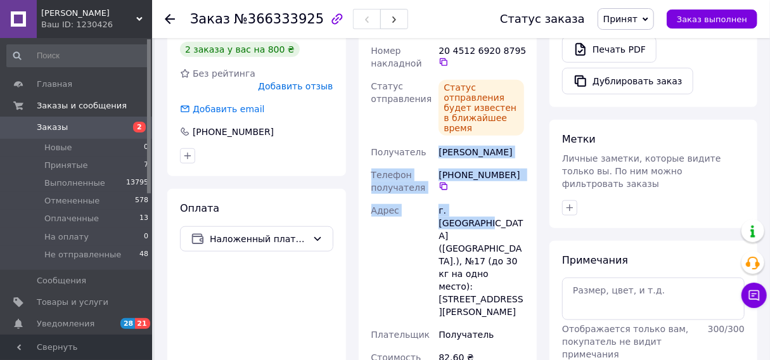
drag, startPoint x: 498, startPoint y: 210, endPoint x: 439, endPoint y: 156, distance: 80.7
click at [439, 156] on div "Номер накладной 20 4512 6920 8795   Статус отправления Статус отправления будет…" at bounding box center [448, 210] width 158 height 342
copy div "Шевченко Анастасія Телефон получателя +380 97 721 84 97   Адрес г. Кривой Рог"
click at [638, 22] on span "Принят" at bounding box center [620, 19] width 34 height 10
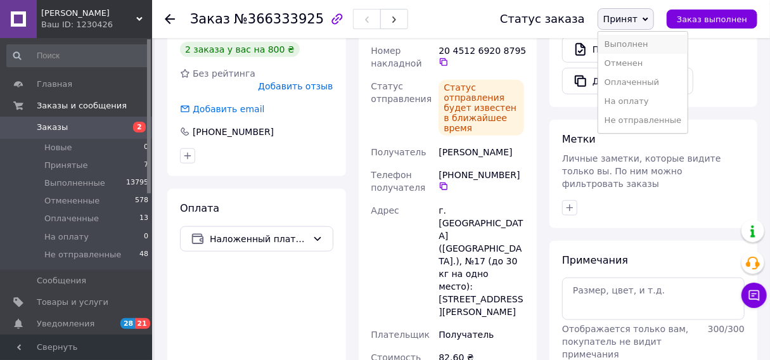
click at [639, 44] on li "Выполнен" at bounding box center [642, 44] width 89 height 19
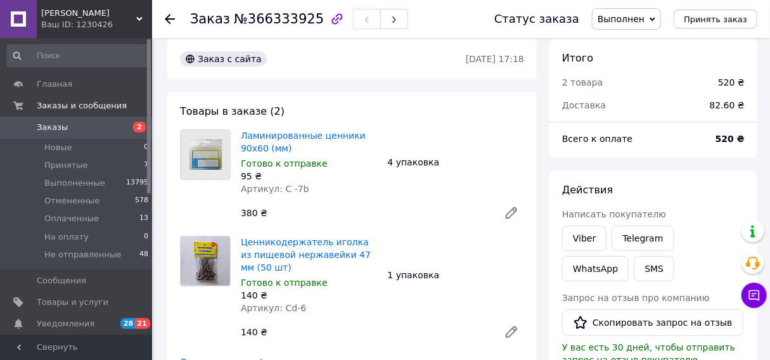
scroll to position [0, 0]
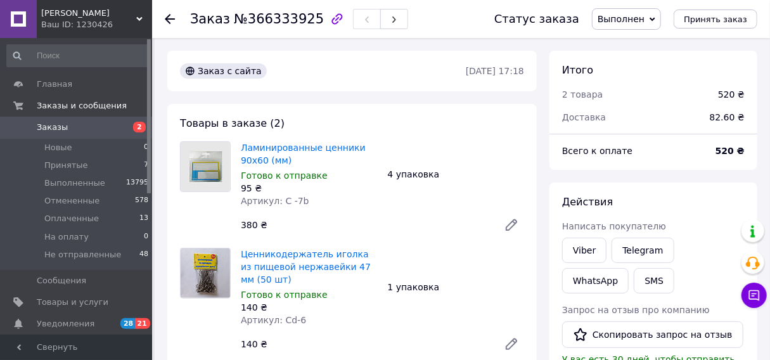
click at [167, 16] on use at bounding box center [170, 19] width 10 height 10
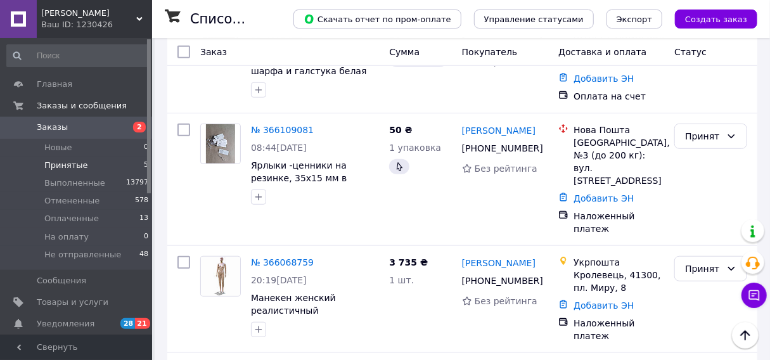
scroll to position [367, 0]
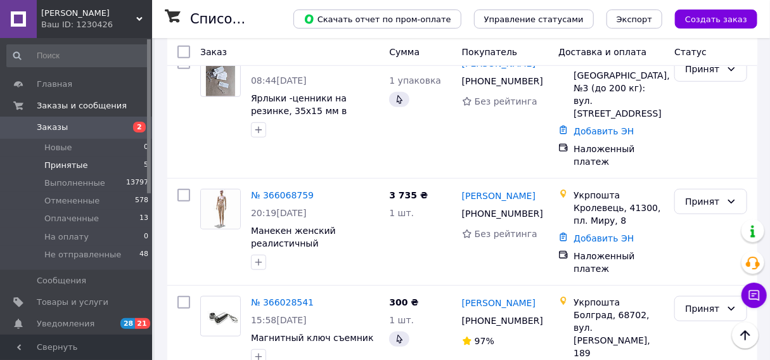
click at [74, 167] on span "Принятые" at bounding box center [66, 165] width 44 height 11
click at [73, 148] on li "Новые 0" at bounding box center [78, 148] width 156 height 18
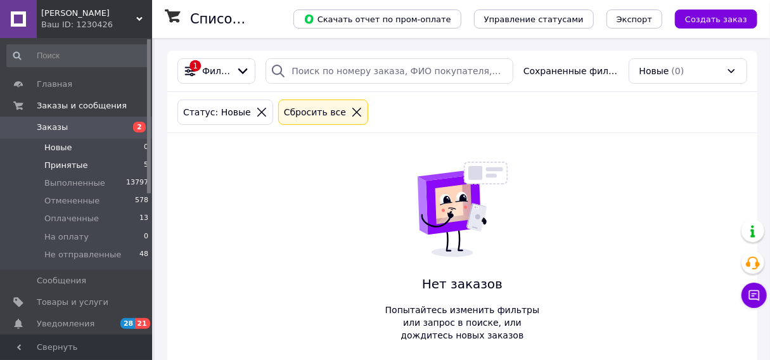
click at [80, 168] on span "Принятые" at bounding box center [66, 165] width 44 height 11
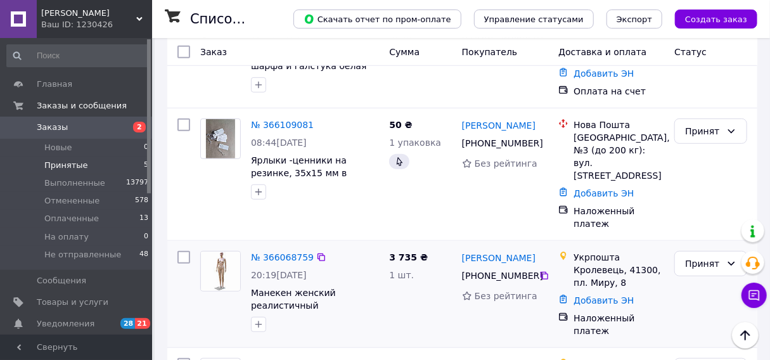
scroll to position [367, 0]
